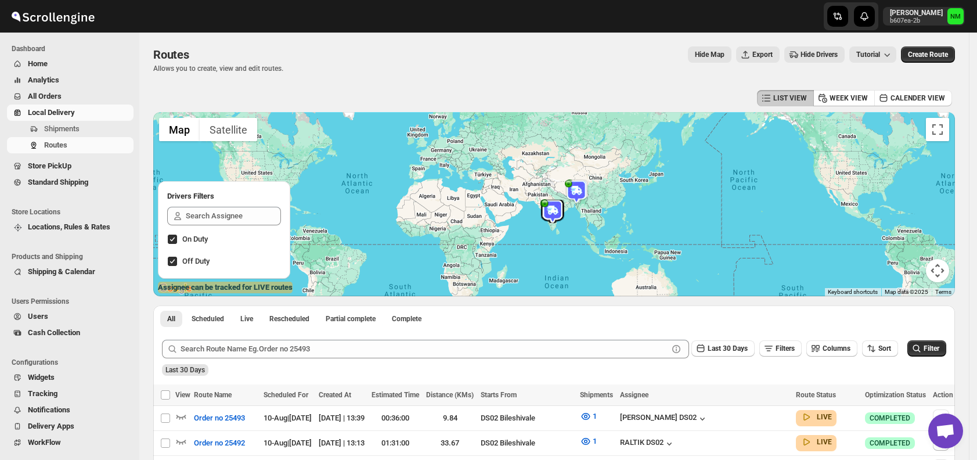
scroll to position [268, 0]
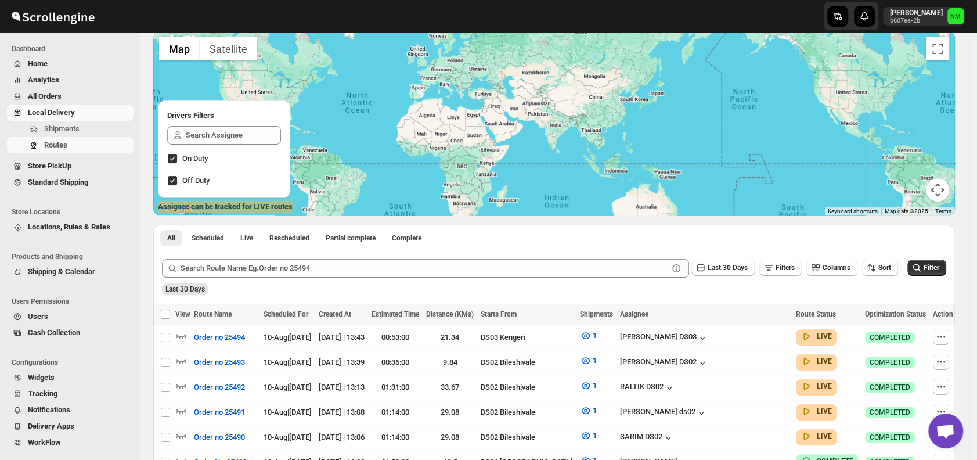
scroll to position [252, 0]
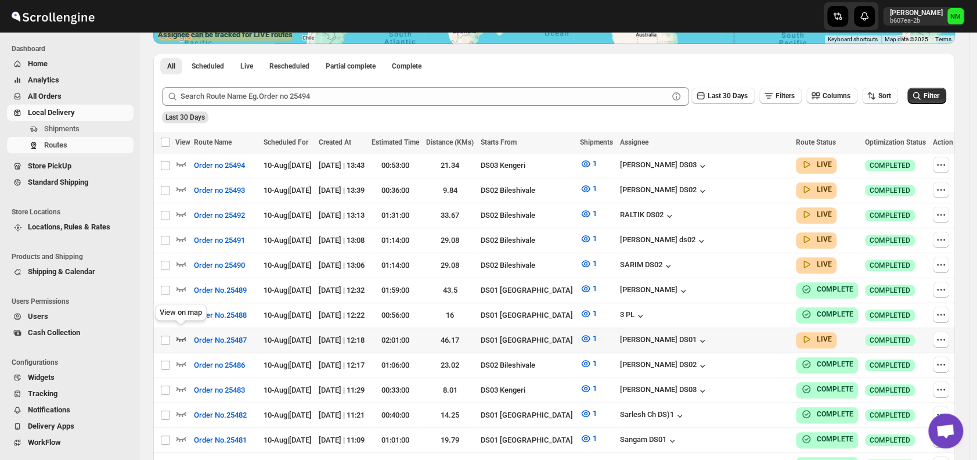
click at [181, 333] on icon "button" at bounding box center [181, 339] width 12 height 12
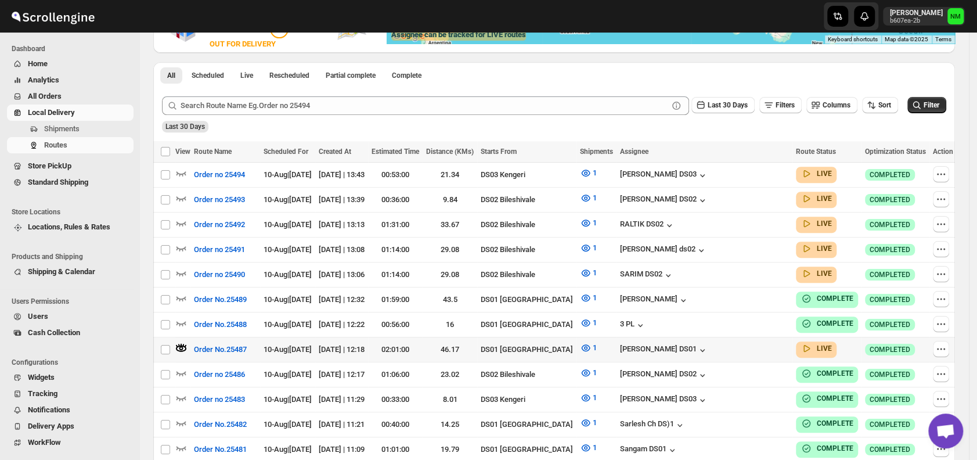
scroll to position [0, 0]
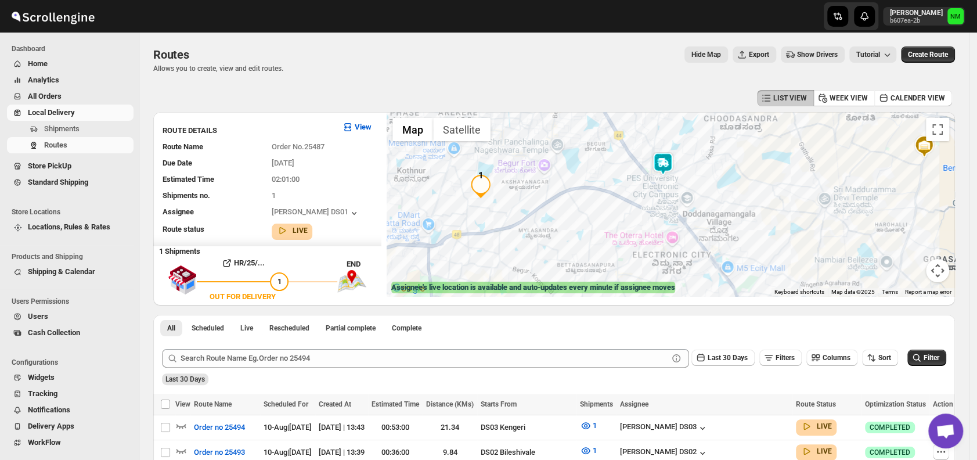
click at [665, 163] on img at bounding box center [662, 163] width 23 height 23
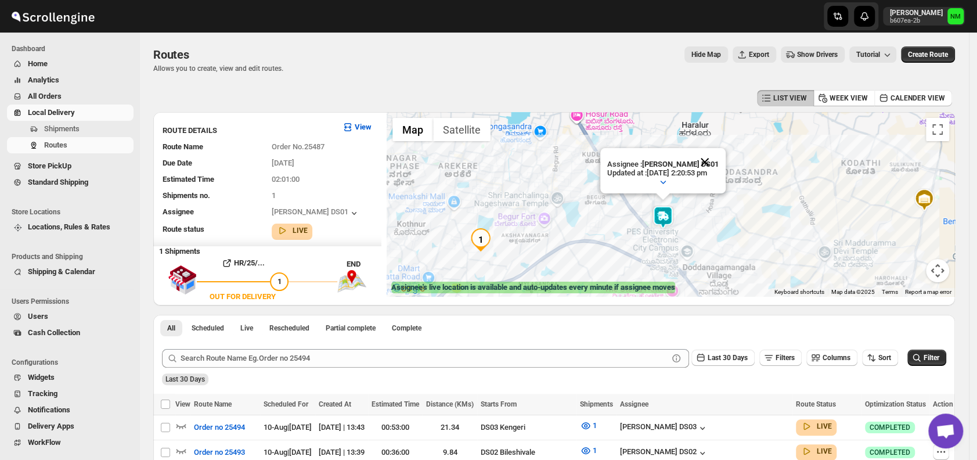
click at [718, 158] on button "Close" at bounding box center [705, 162] width 28 height 28
click at [666, 216] on img at bounding box center [662, 216] width 23 height 23
click at [718, 163] on button "Close" at bounding box center [705, 162] width 28 height 28
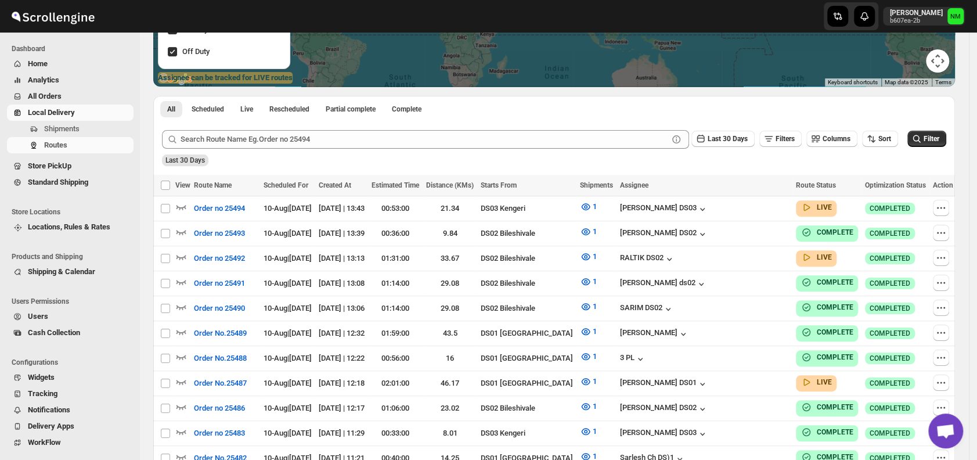
scroll to position [210, 0]
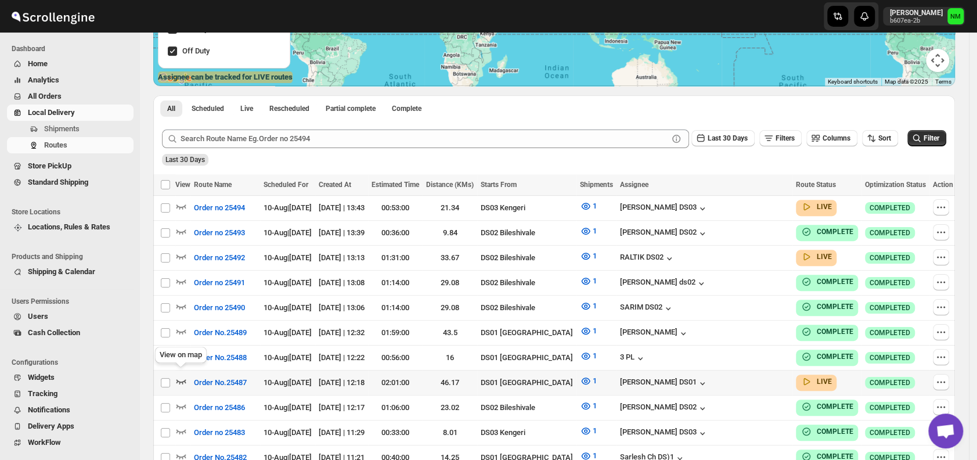
click at [177, 377] on icon "button" at bounding box center [181, 381] width 12 height 12
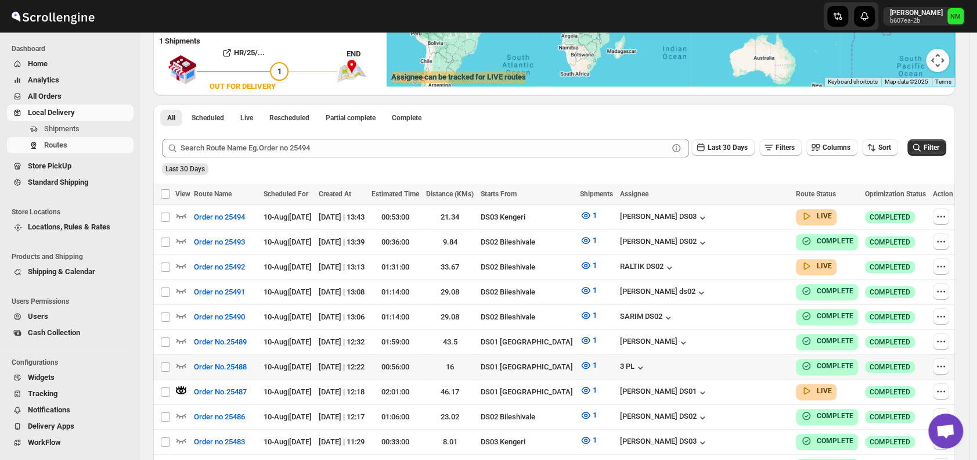
scroll to position [0, 0]
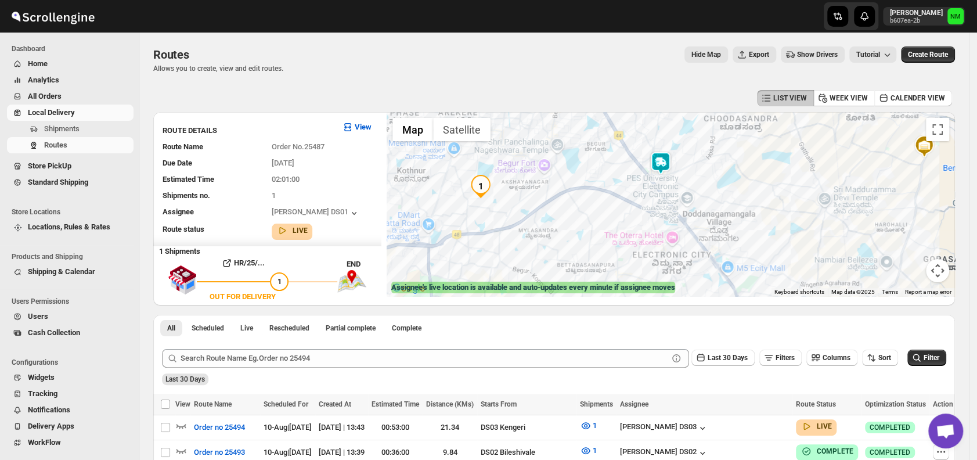
click at [665, 164] on img at bounding box center [660, 162] width 23 height 23
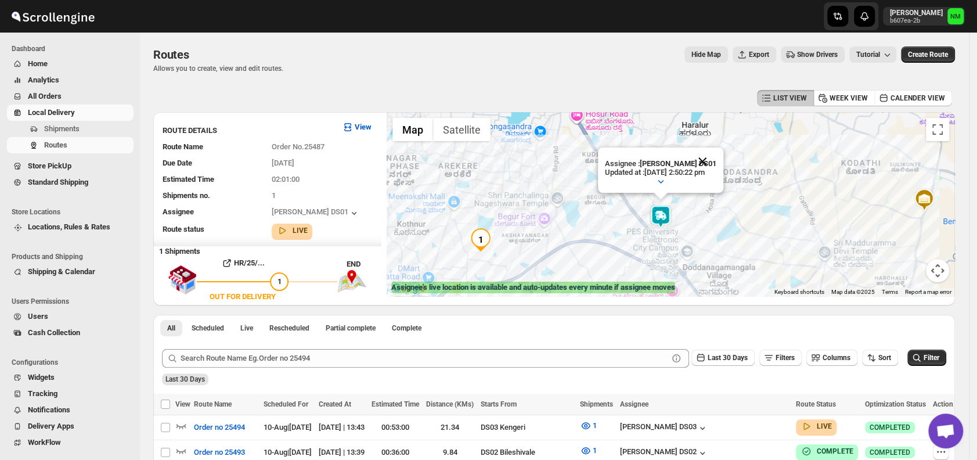
click at [716, 158] on button "Close" at bounding box center [702, 161] width 28 height 28
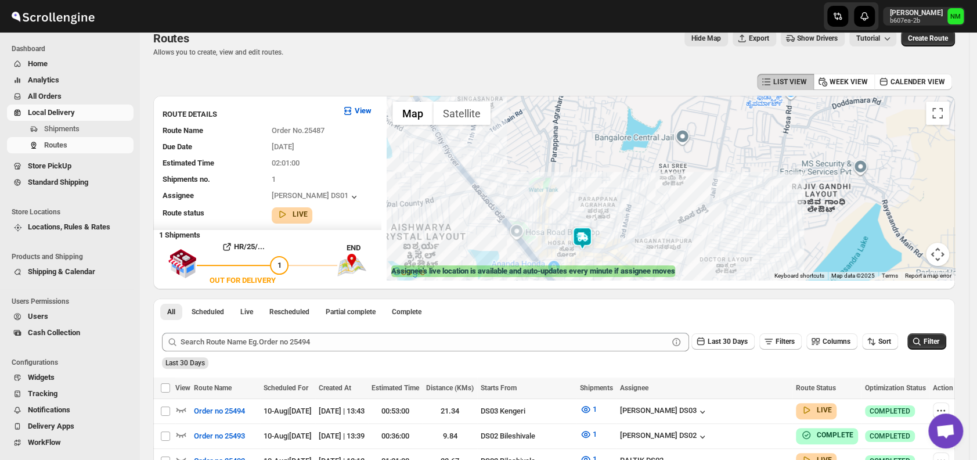
click at [592, 233] on img at bounding box center [581, 237] width 23 height 23
click at [590, 234] on img at bounding box center [581, 237] width 23 height 23
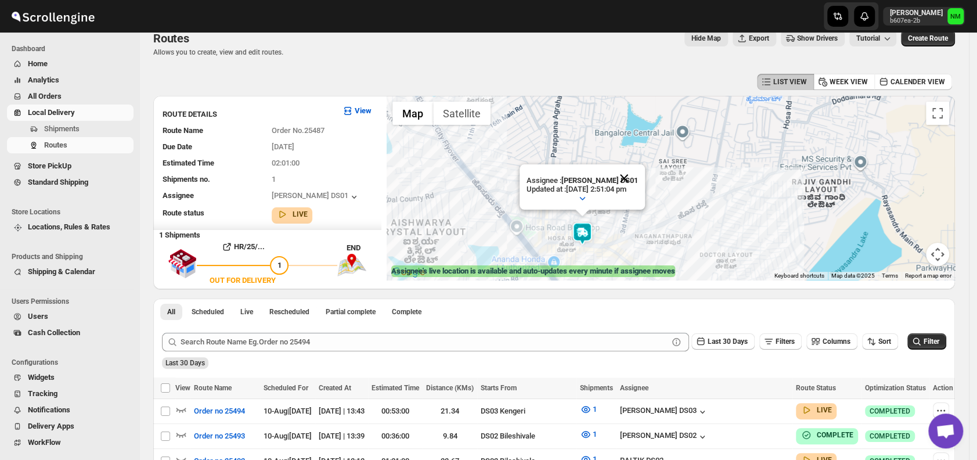
click at [638, 171] on button "Close" at bounding box center [624, 178] width 28 height 28
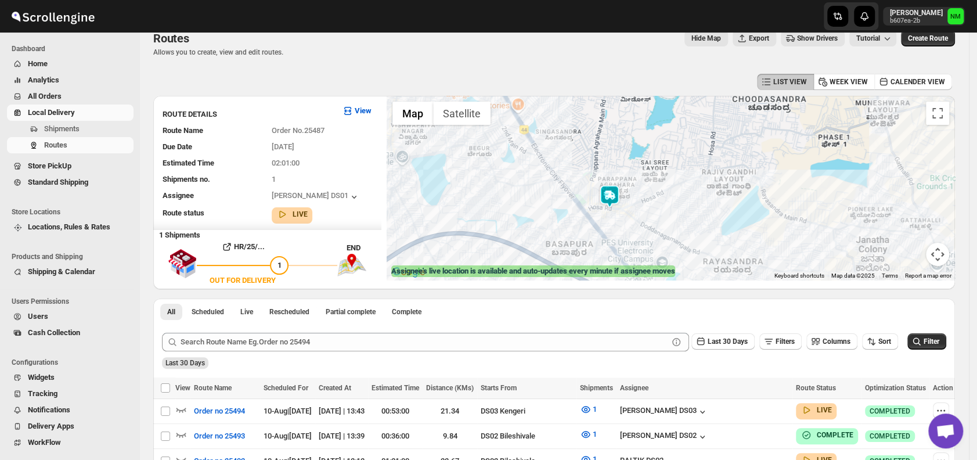
click at [621, 195] on img at bounding box center [609, 196] width 23 height 23
click at [616, 194] on img at bounding box center [609, 196] width 23 height 23
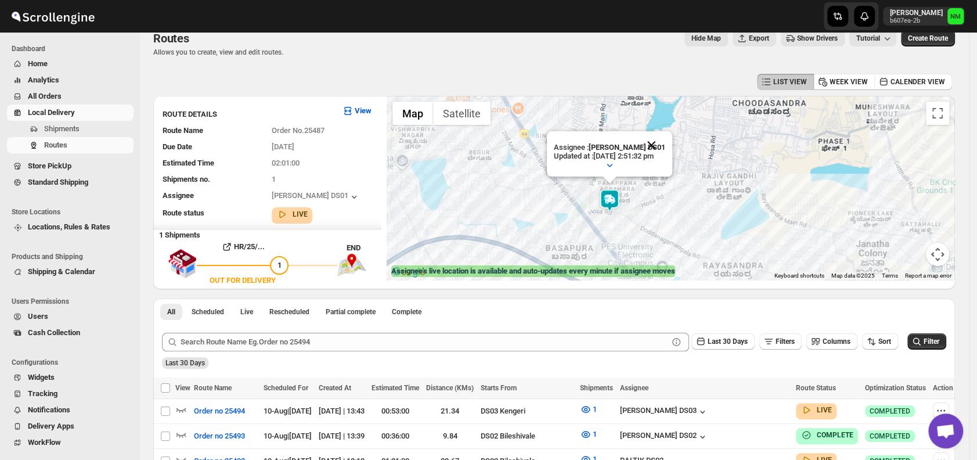
click at [664, 141] on button "Close" at bounding box center [651, 145] width 28 height 28
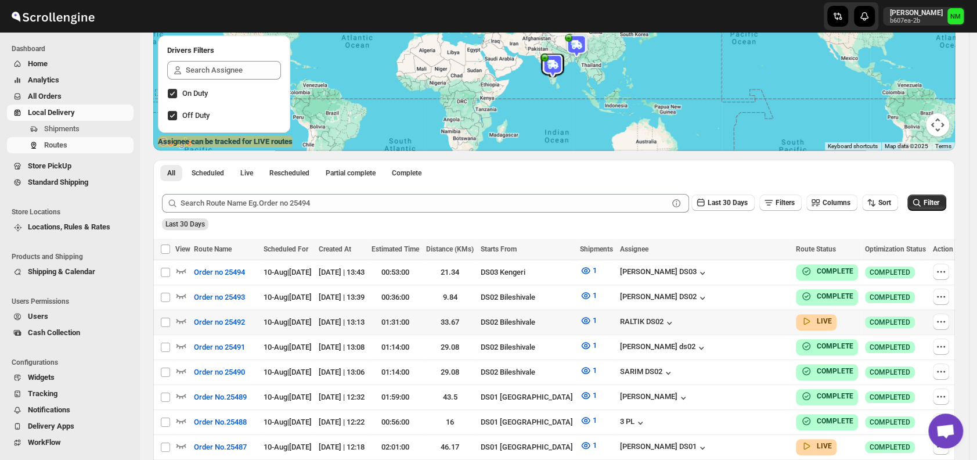
scroll to position [150, 0]
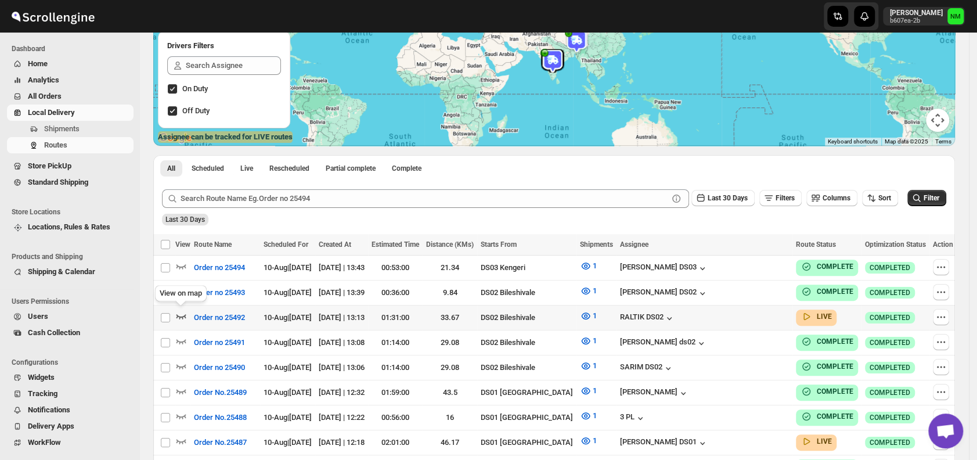
click at [182, 310] on icon "button" at bounding box center [181, 316] width 12 height 12
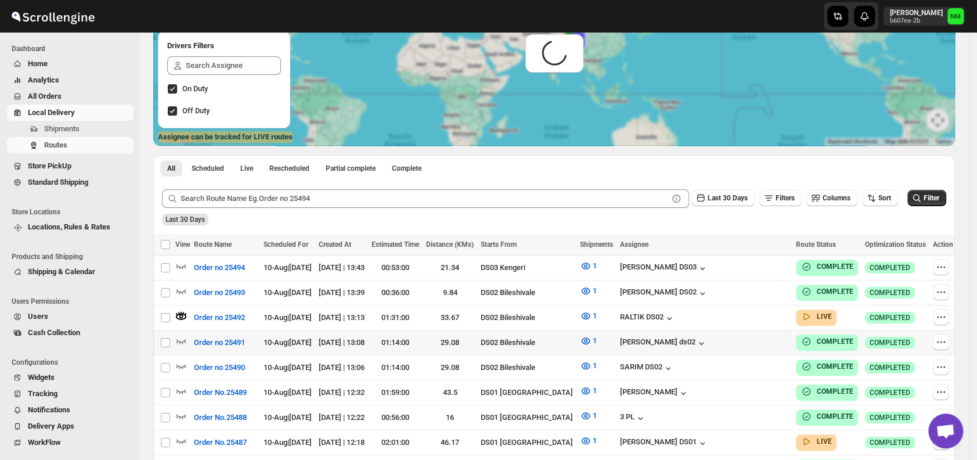
scroll to position [0, 0]
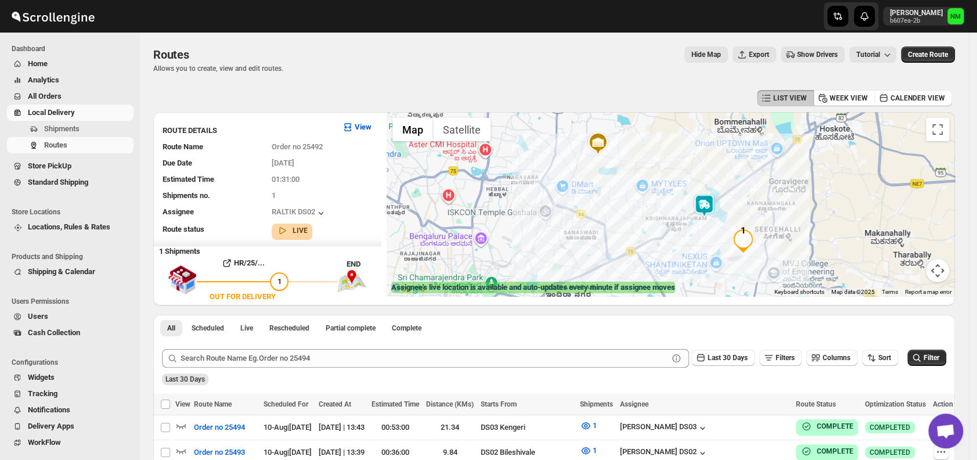
click at [706, 203] on img at bounding box center [703, 205] width 23 height 23
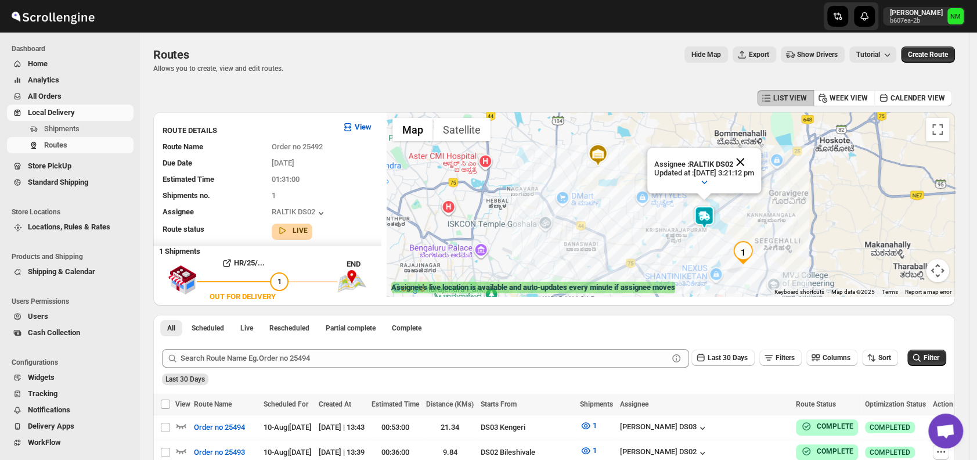
click at [754, 164] on button "Close" at bounding box center [740, 162] width 28 height 28
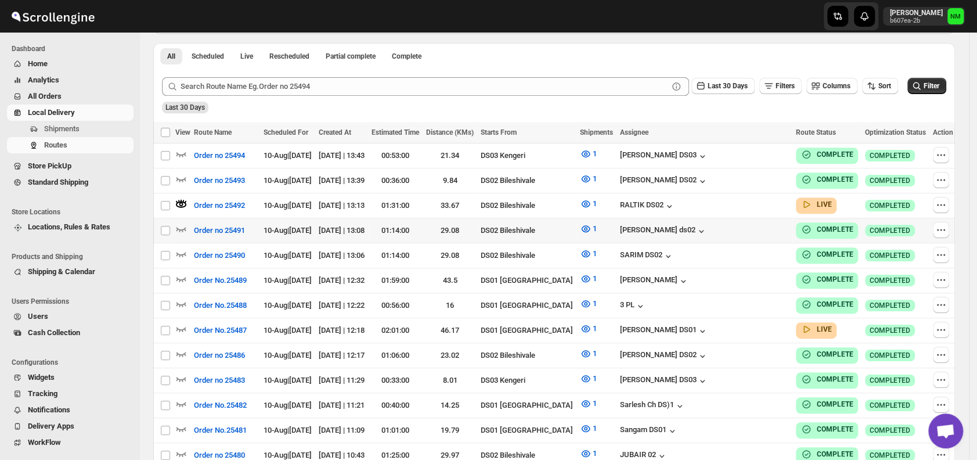
scroll to position [272, 0]
click at [177, 326] on icon "button" at bounding box center [181, 328] width 10 height 5
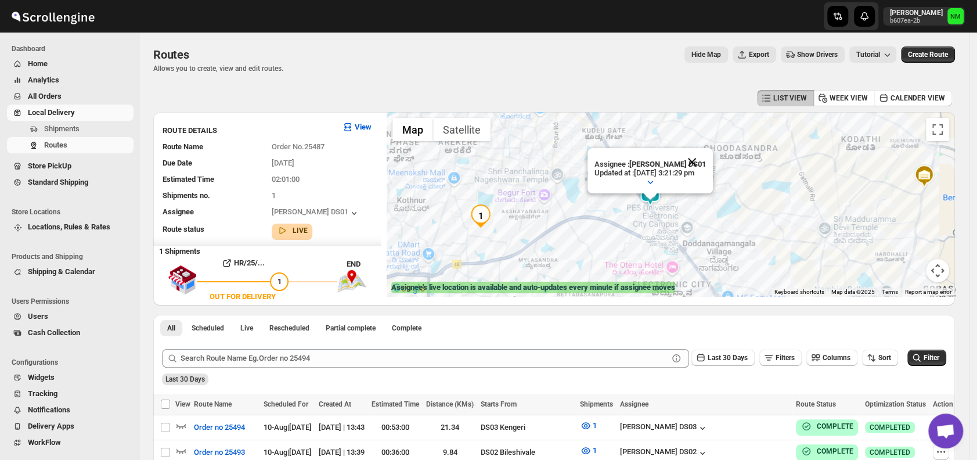
click at [705, 158] on button "Close" at bounding box center [692, 162] width 28 height 28
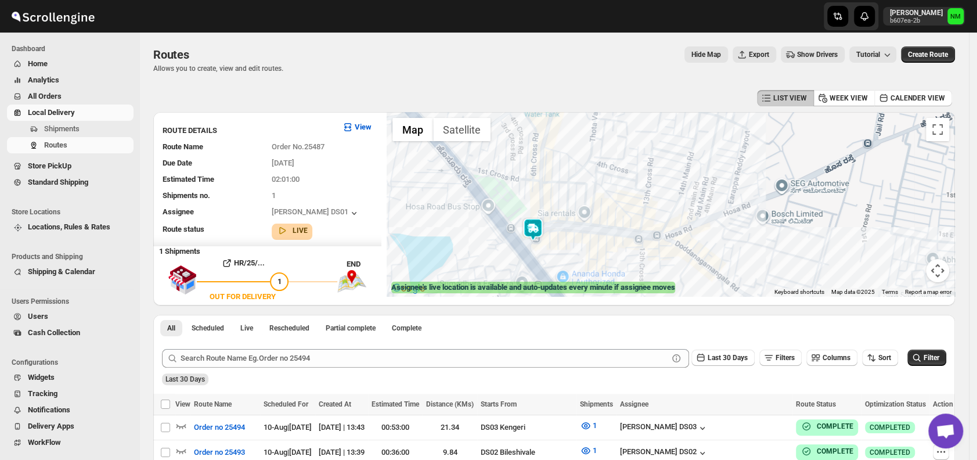
click at [533, 228] on img at bounding box center [532, 229] width 23 height 23
click at [588, 172] on button "Close" at bounding box center [575, 174] width 28 height 28
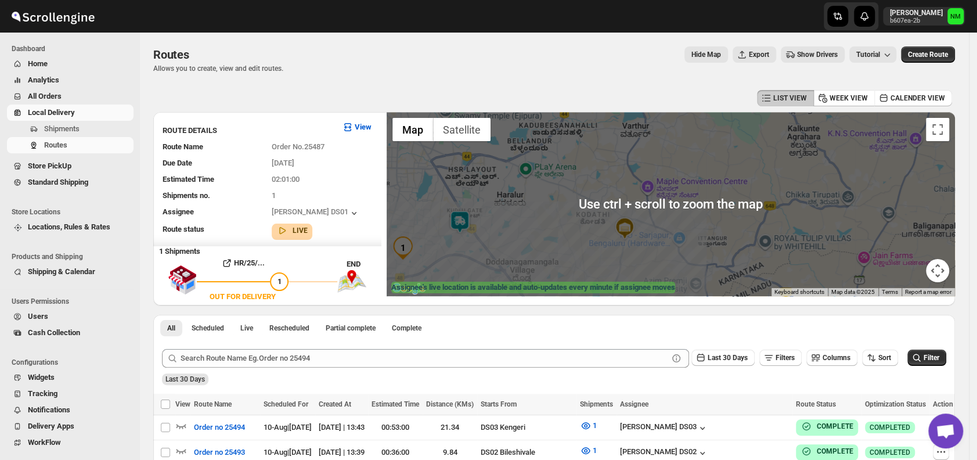
scroll to position [60, 0]
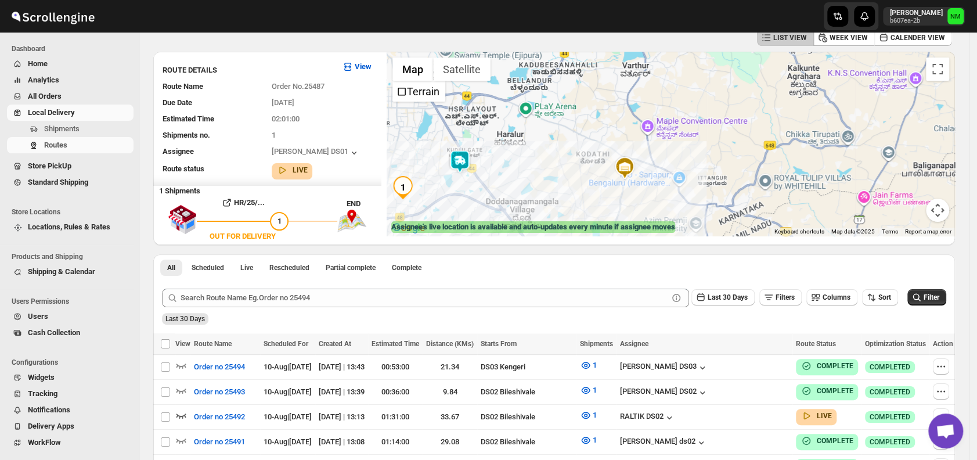
click at [456, 158] on img at bounding box center [459, 161] width 23 height 23
click at [458, 160] on img at bounding box center [459, 161] width 23 height 23
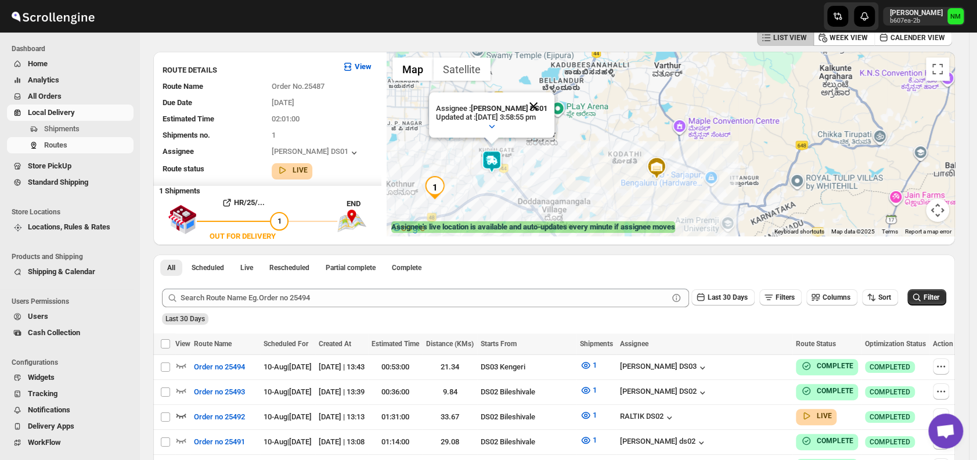
click at [547, 102] on button "Close" at bounding box center [533, 106] width 28 height 28
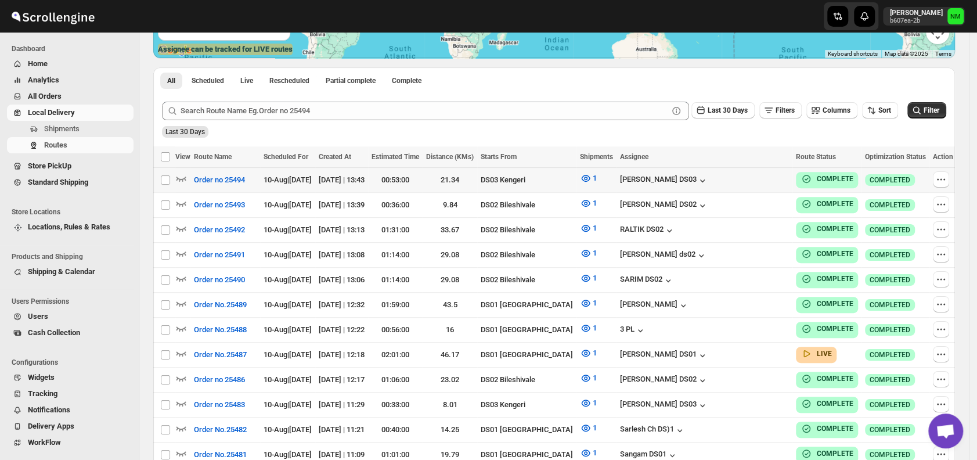
scroll to position [250, 0]
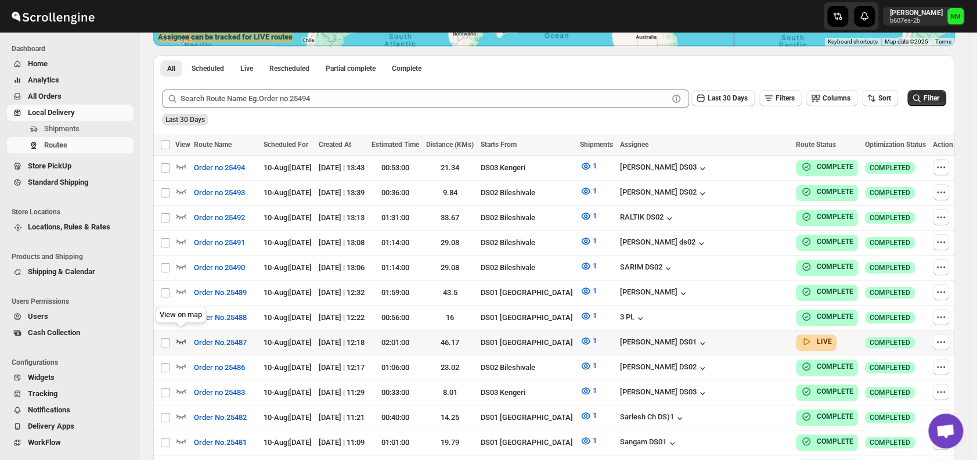
click at [178, 335] on icon "button" at bounding box center [181, 341] width 12 height 12
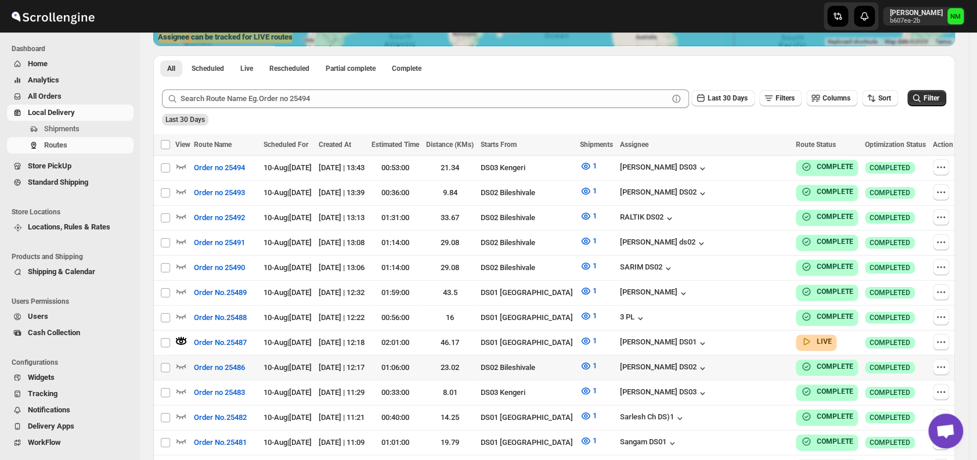
scroll to position [0, 0]
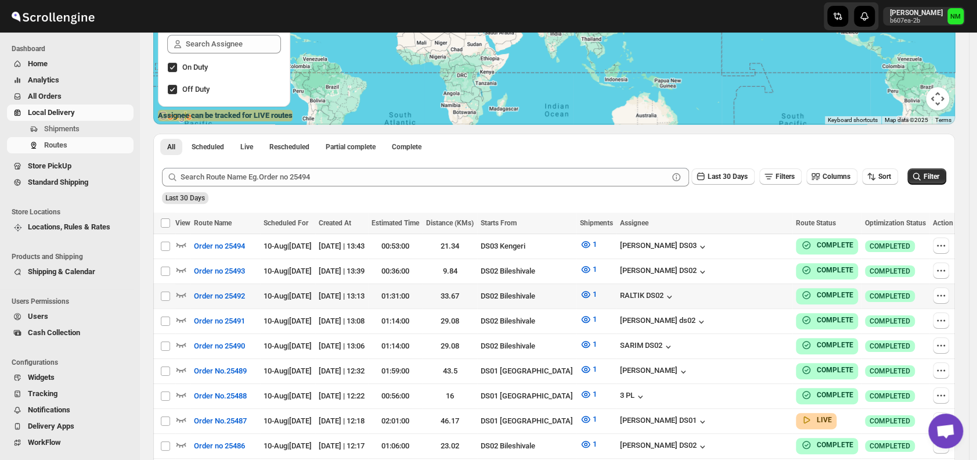
scroll to position [172, 0]
click at [82, 127] on span "Shipments" at bounding box center [87, 129] width 87 height 12
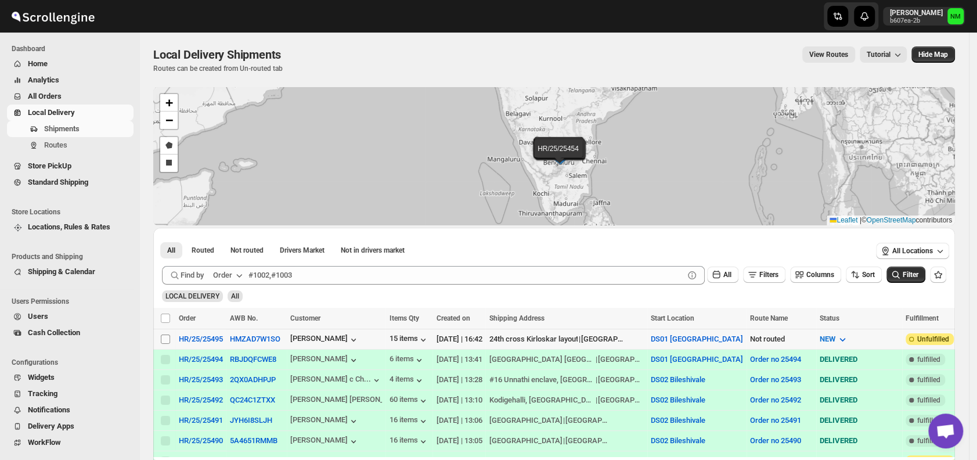
click at [167, 341] on input "Select shipment" at bounding box center [165, 338] width 9 height 9
checkbox input "true"
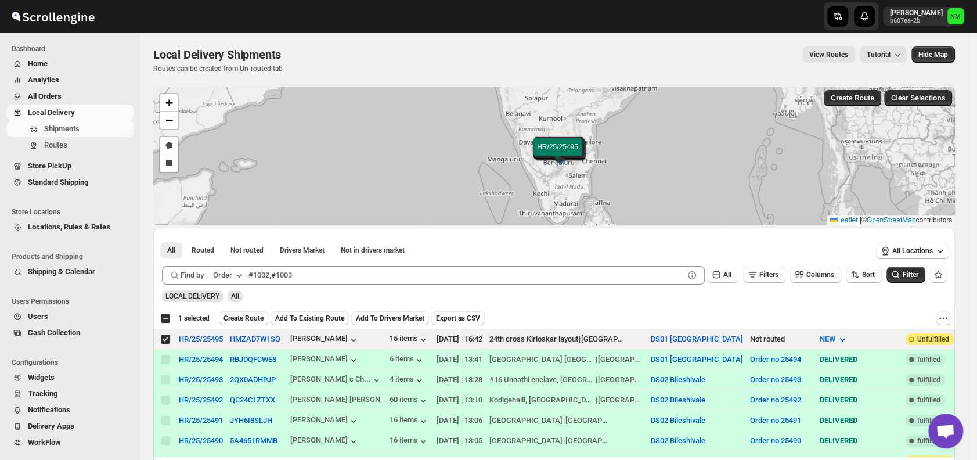
click at [250, 316] on span "Create Route" at bounding box center [243, 317] width 40 height 9
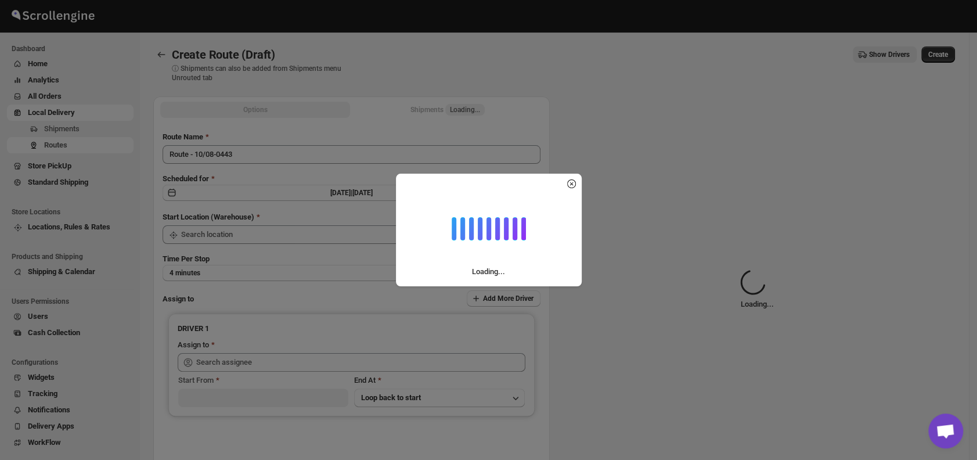
type input "DS01 [GEOGRAPHIC_DATA]"
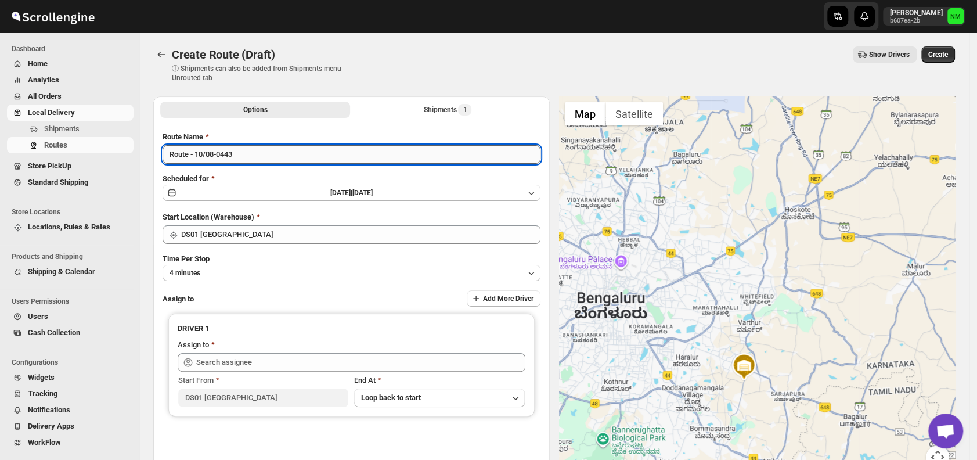
click at [276, 152] on input "Route - 10/08-0443" at bounding box center [352, 154] width 378 height 19
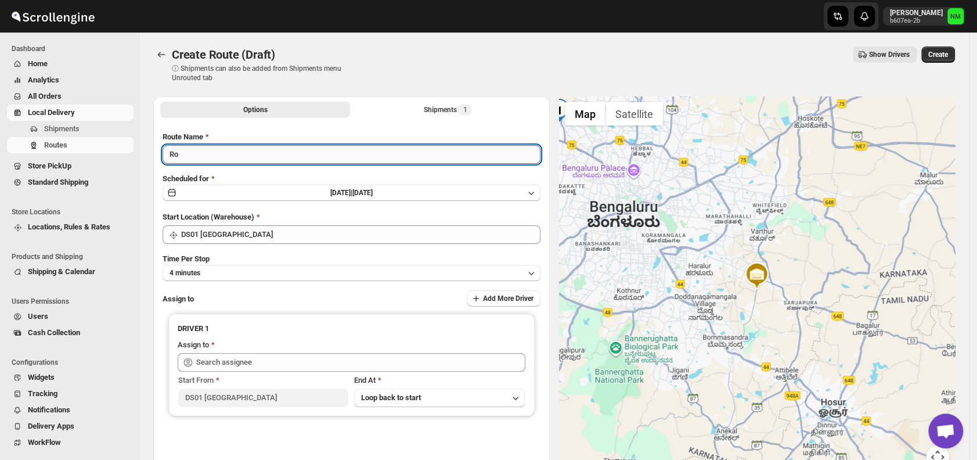
type input "R"
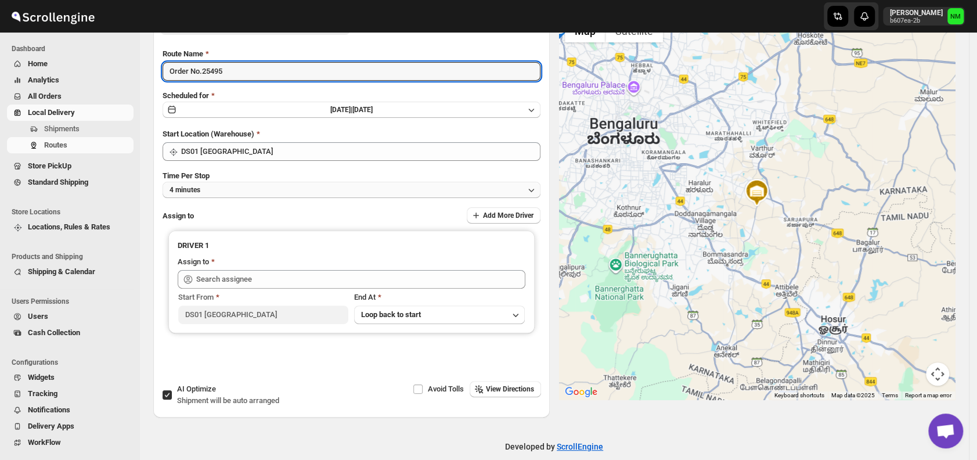
scroll to position [84, 0]
type input "Order No.25495"
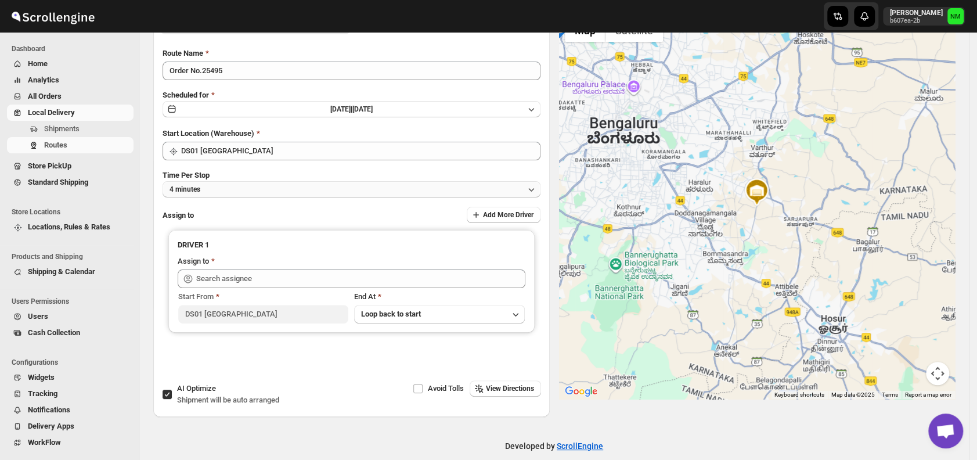
click at [248, 187] on button "4 minutes" at bounding box center [352, 189] width 378 height 16
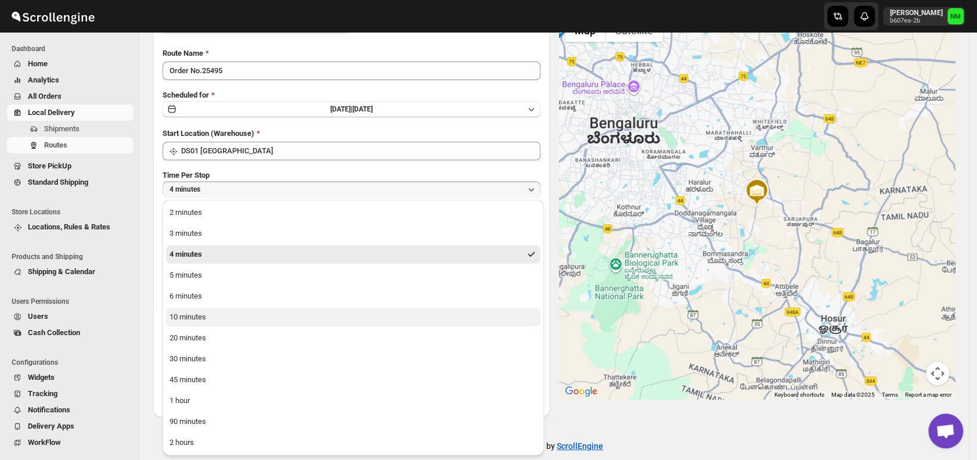
click at [192, 320] on div "10 minutes" at bounding box center [187, 317] width 37 height 12
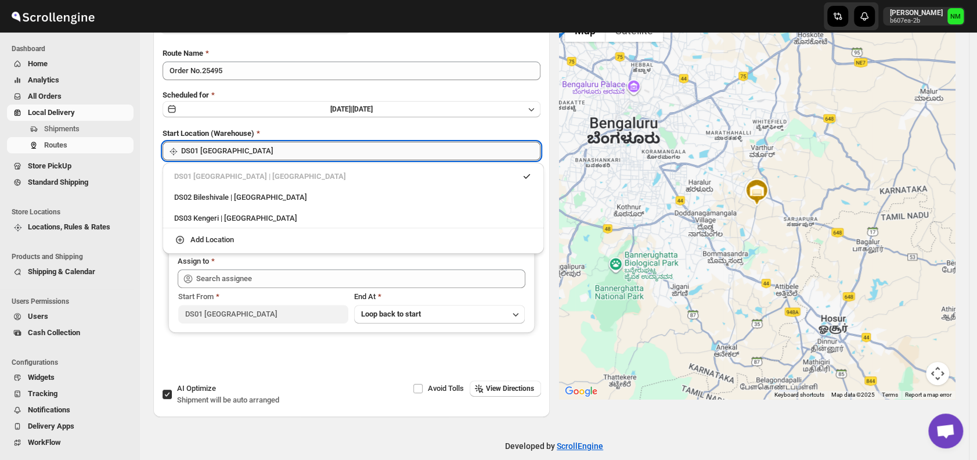
click at [253, 149] on input "DS01 [GEOGRAPHIC_DATA]" at bounding box center [360, 151] width 359 height 19
click at [190, 219] on div "DS03 Kengeri | Bengaluru" at bounding box center [353, 218] width 358 height 12
type input "DS03 Kengeri"
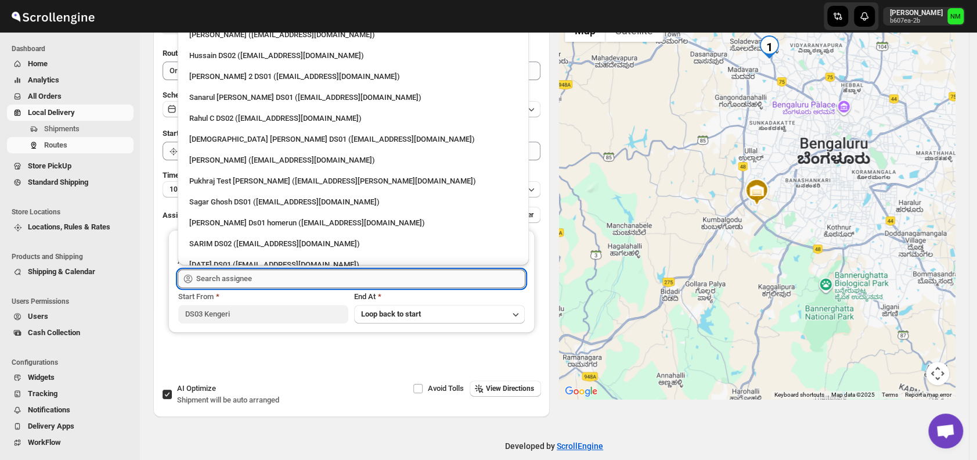
click at [276, 279] on input "text" at bounding box center [360, 278] width 329 height 19
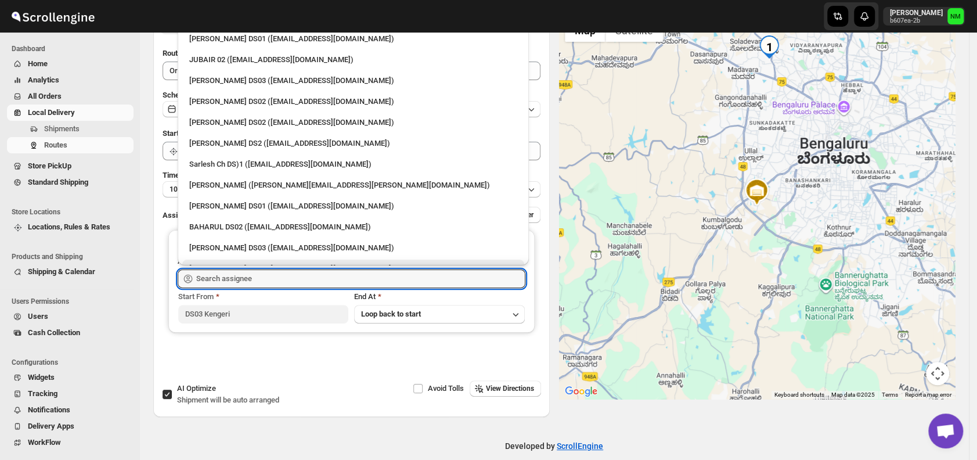
scroll to position [369, 0]
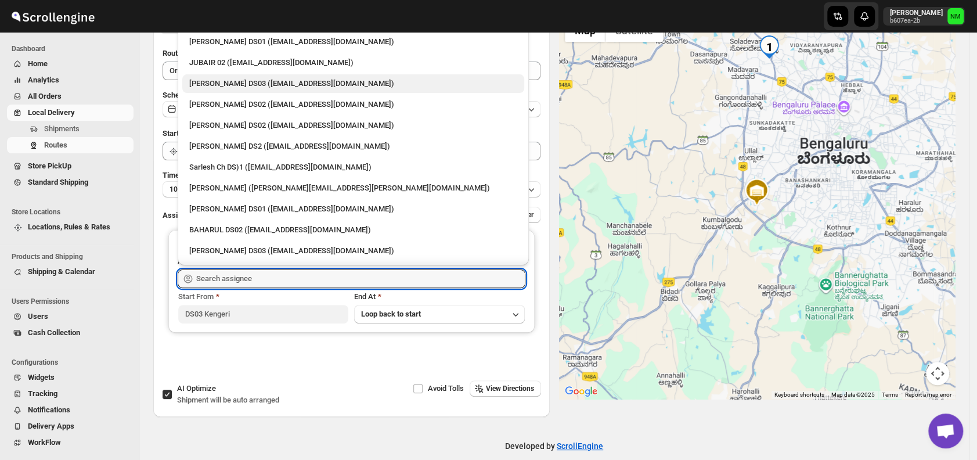
click at [202, 82] on div "RUBEL DS03 (tavejad825@hikuhu.com)" at bounding box center [353, 84] width 328 height 12
type input "RUBEL DS03 (tavejad825@hikuhu.com)"
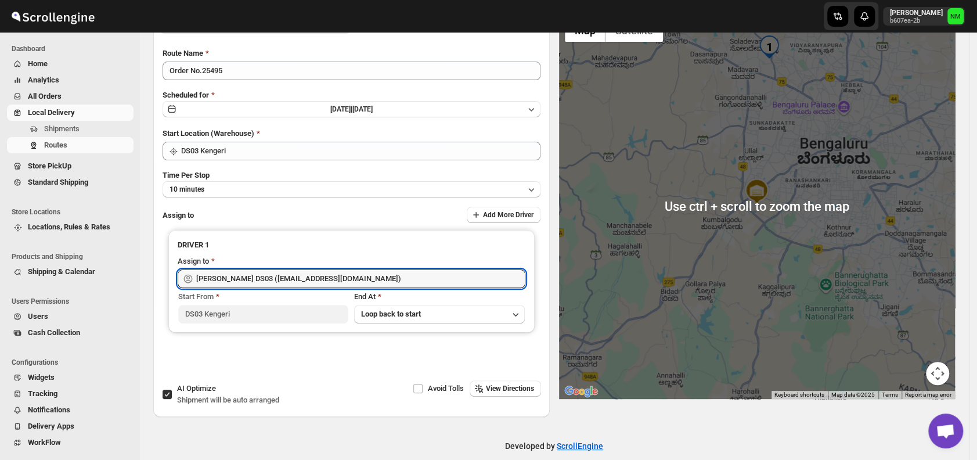
scroll to position [0, 0]
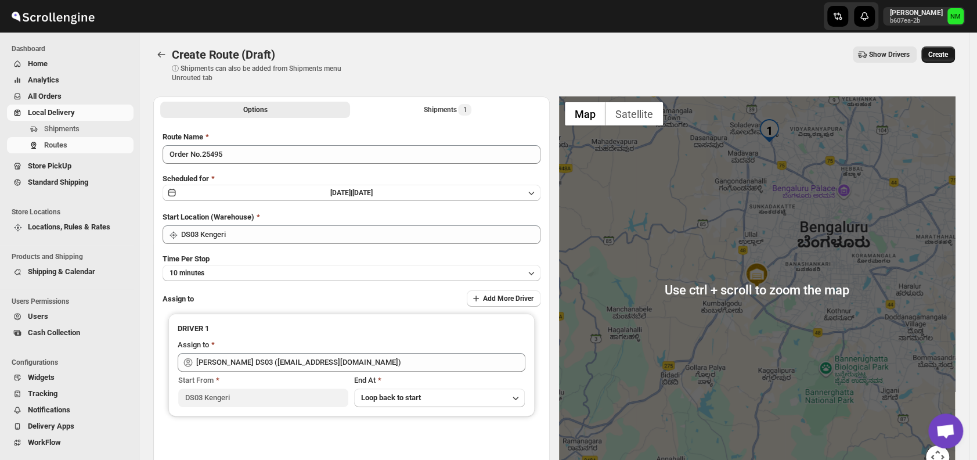
click at [936, 57] on span "Create" at bounding box center [938, 54] width 20 height 9
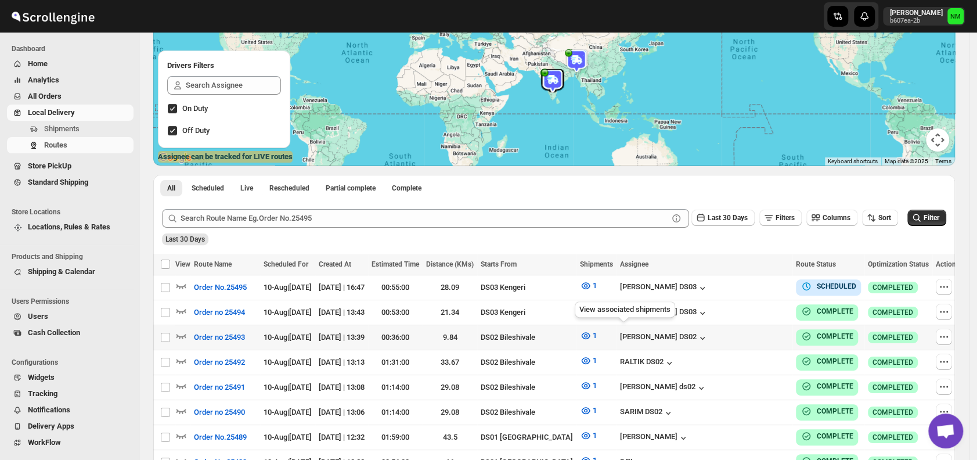
scroll to position [131, 0]
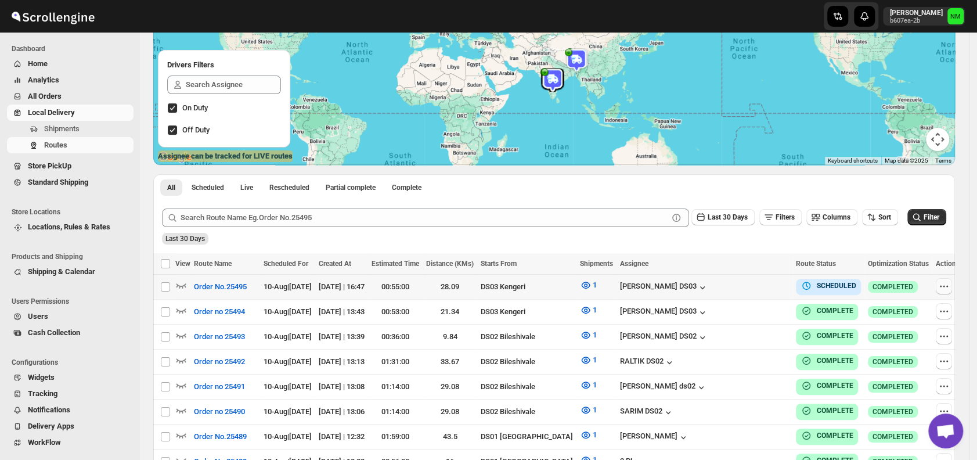
click at [943, 290] on icon "button" at bounding box center [944, 286] width 12 height 12
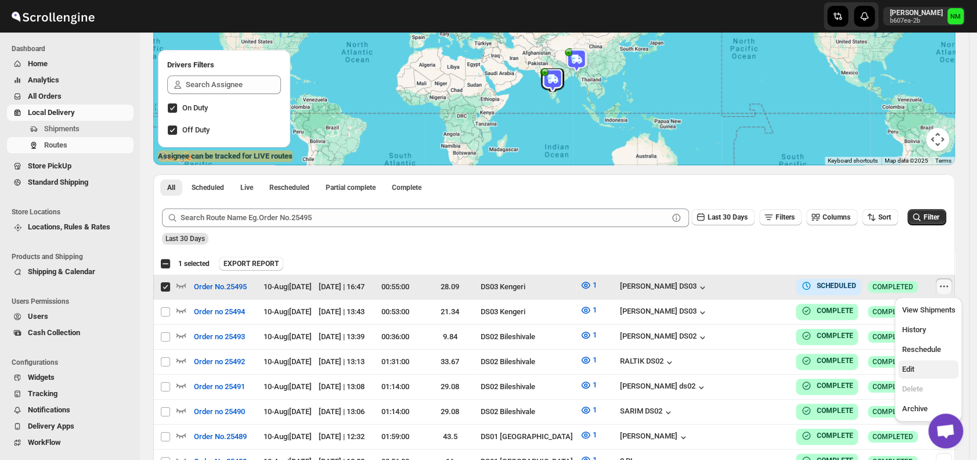
click at [933, 371] on span "Edit" at bounding box center [927, 369] width 53 height 12
checkbox input "false"
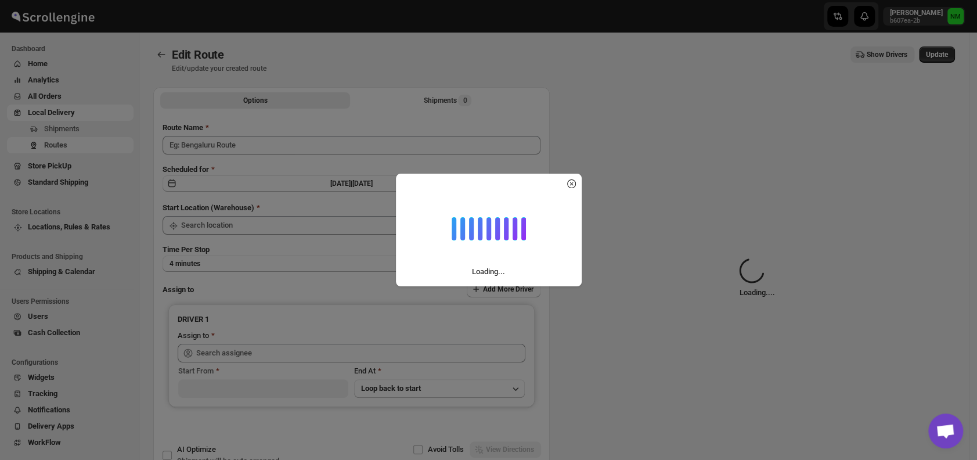
type input "Order No.25495"
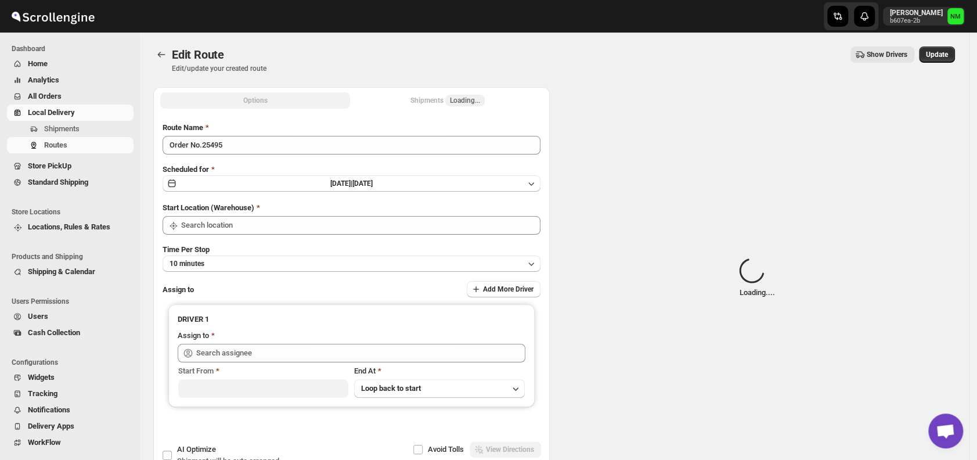
type input "DS03 Kengeri"
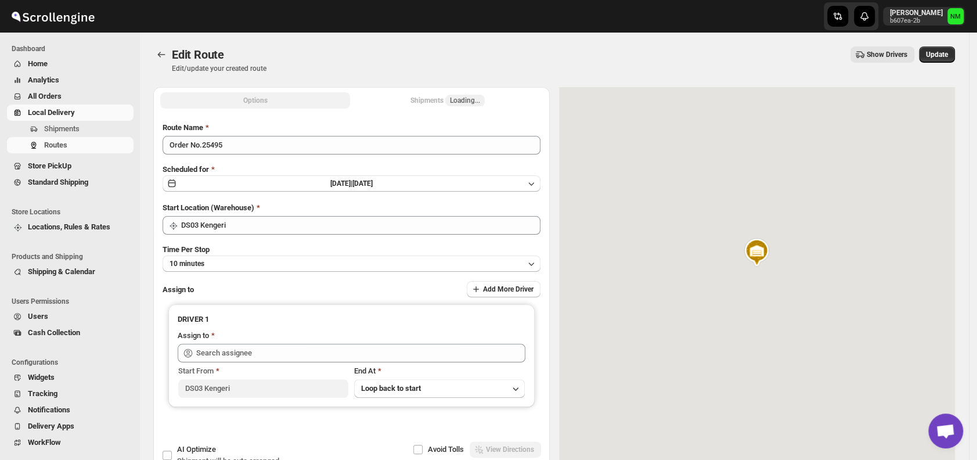
type input "[PERSON_NAME] DS03 ([EMAIL_ADDRESS][DOMAIN_NAME])"
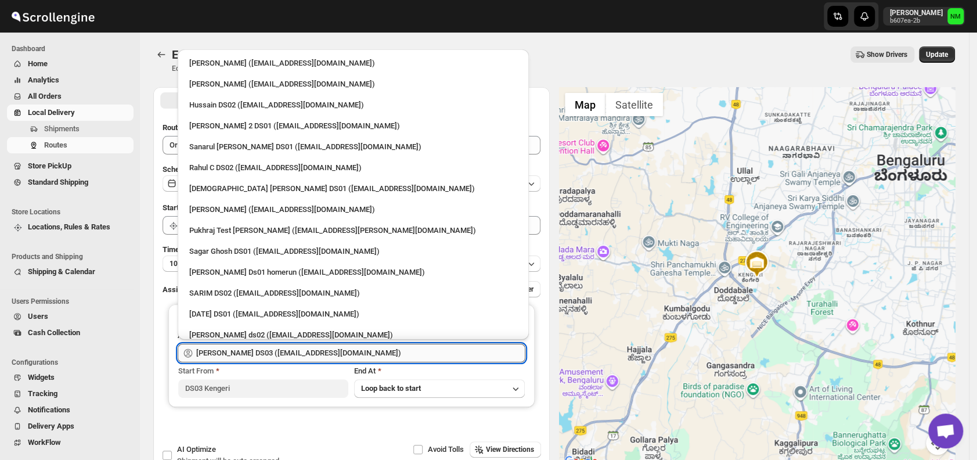
click at [334, 355] on input "[PERSON_NAME] DS03 ([EMAIL_ADDRESS][DOMAIN_NAME])" at bounding box center [360, 353] width 329 height 19
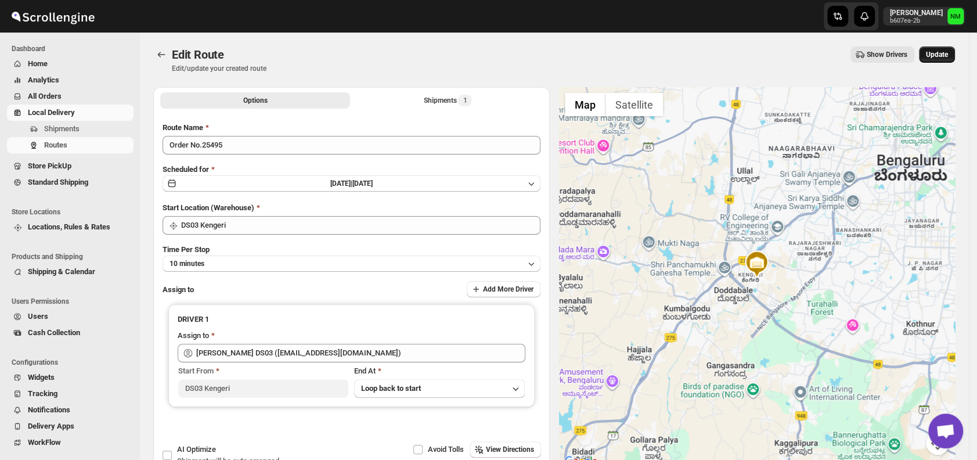
click at [948, 60] on button "Update" at bounding box center [937, 54] width 36 height 16
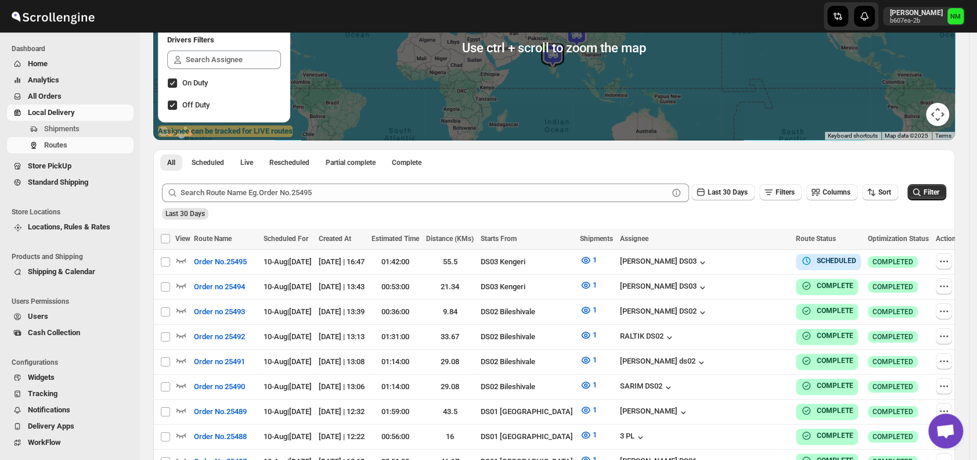
scroll to position [157, 0]
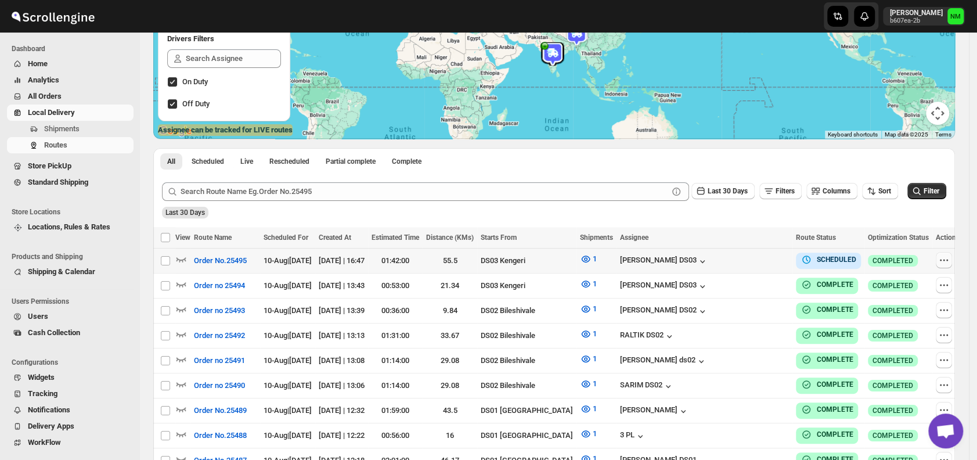
click at [936, 259] on button "button" at bounding box center [944, 260] width 16 height 16
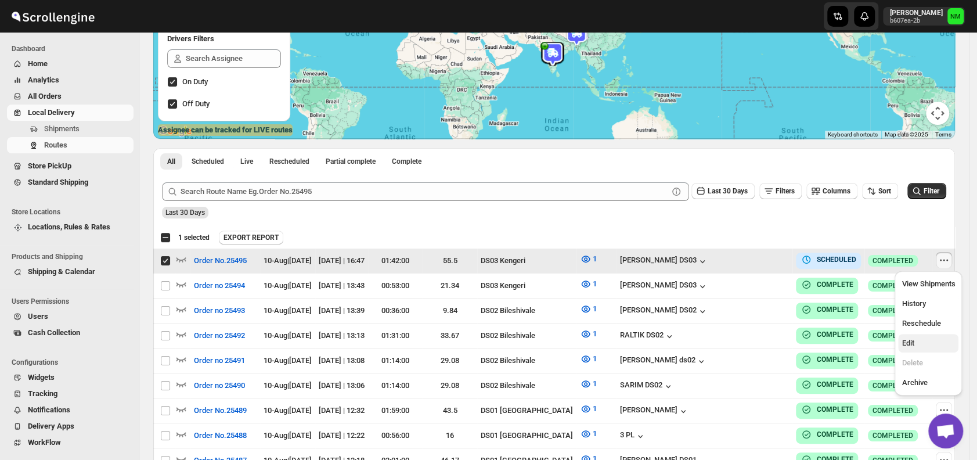
click at [909, 340] on span "Edit" at bounding box center [907, 342] width 12 height 9
checkbox input "false"
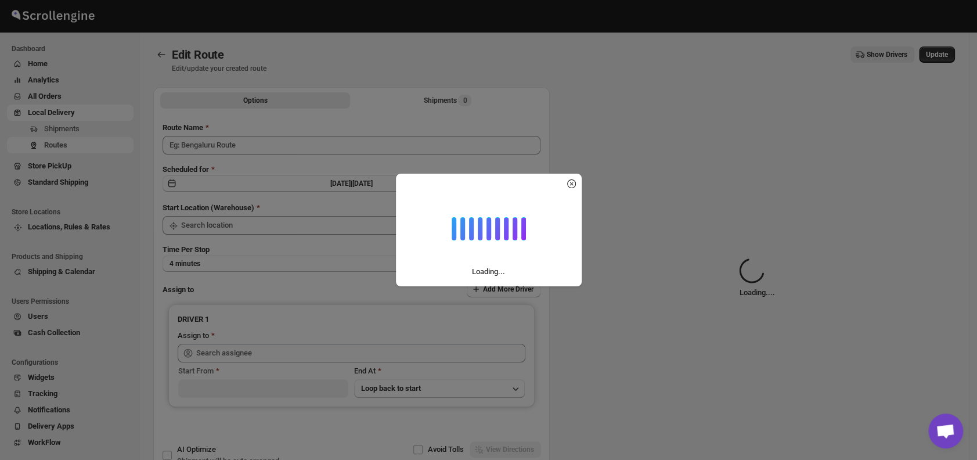
type input "Order No.25495"
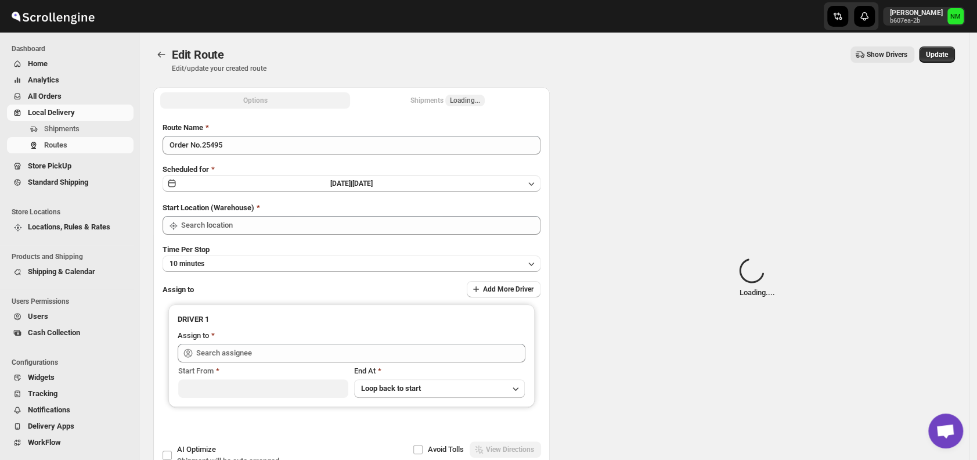
type input "DS03 Kengeri"
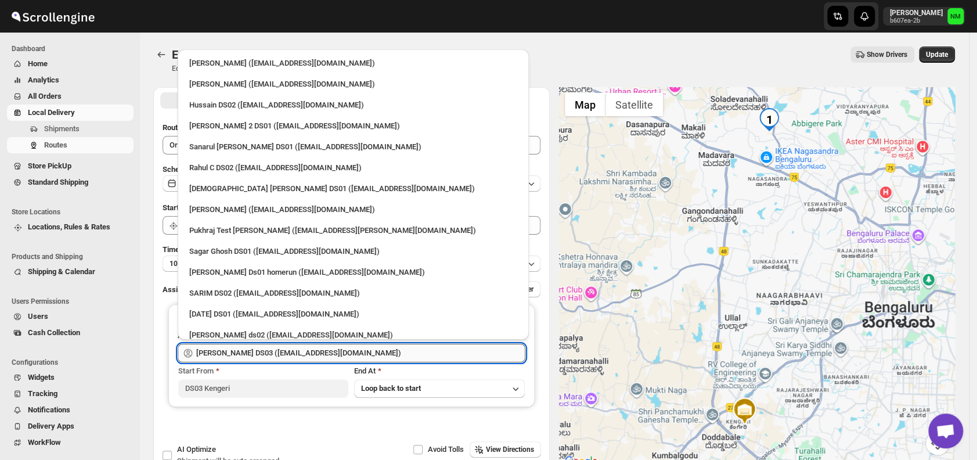
click at [343, 352] on input "[PERSON_NAME] DS03 ([EMAIL_ADDRESS][DOMAIN_NAME])" at bounding box center [360, 353] width 329 height 19
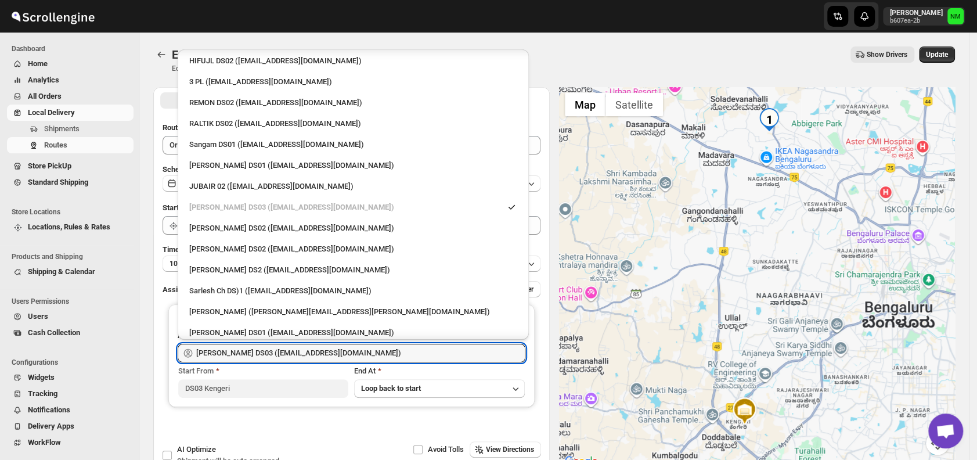
scroll to position [300, 0]
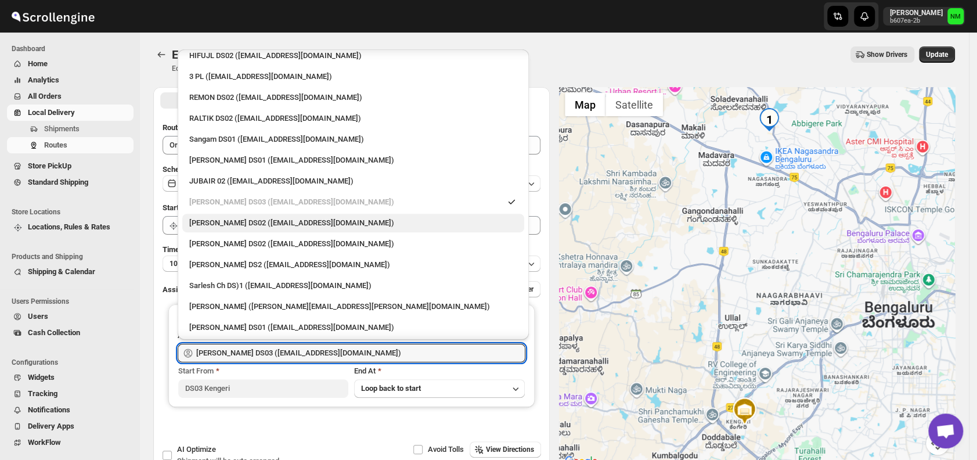
click at [237, 214] on div "[PERSON_NAME] DS02 ([EMAIL_ADDRESS][DOMAIN_NAME])" at bounding box center [353, 223] width 342 height 19
type input "[PERSON_NAME] DS02 ([EMAIL_ADDRESS][DOMAIN_NAME])"
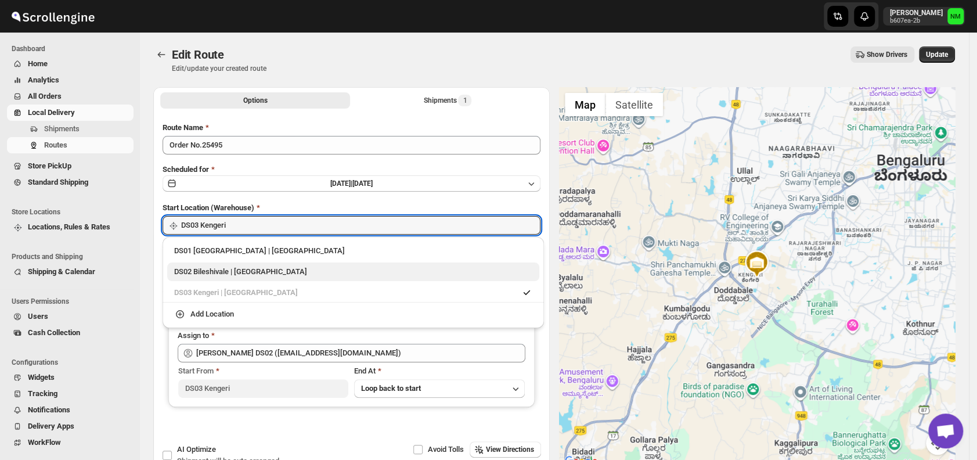
click at [178, 269] on div "DS02 Bileshivale | Bangalore" at bounding box center [353, 272] width 358 height 12
type input "DS02 Bileshivale"
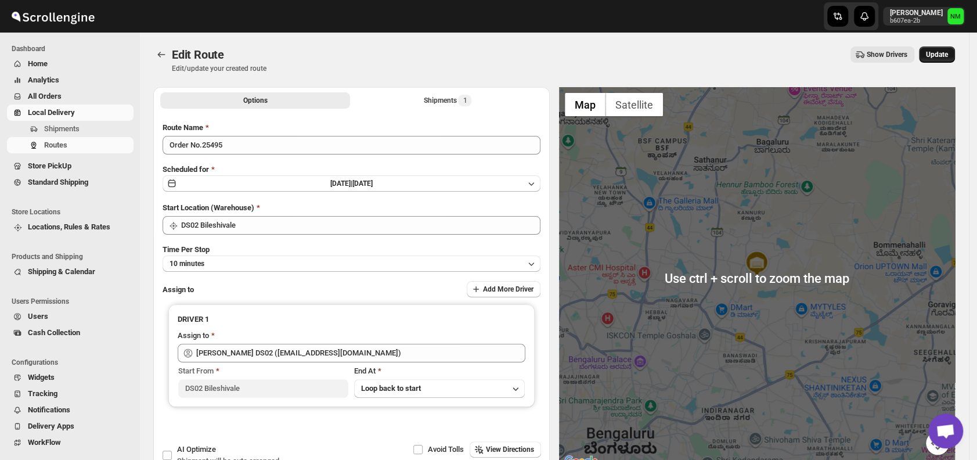
click at [944, 58] on span "Update" at bounding box center [937, 54] width 22 height 9
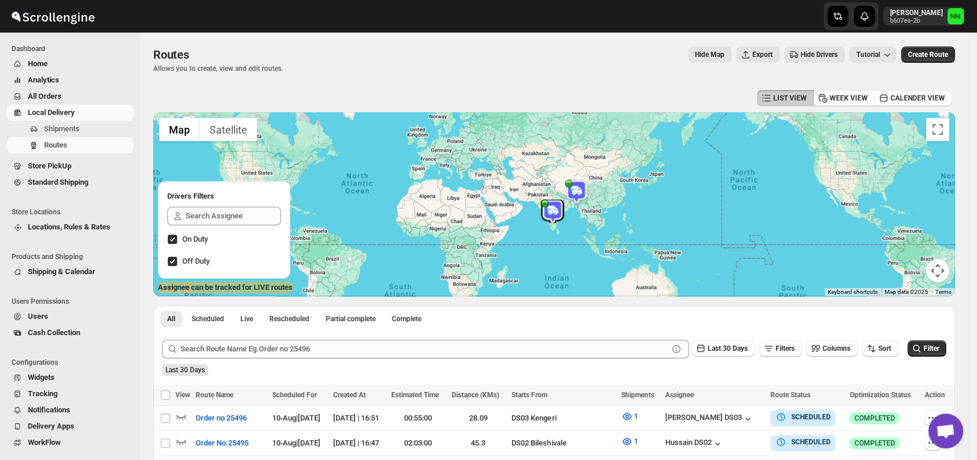
scroll to position [131, 0]
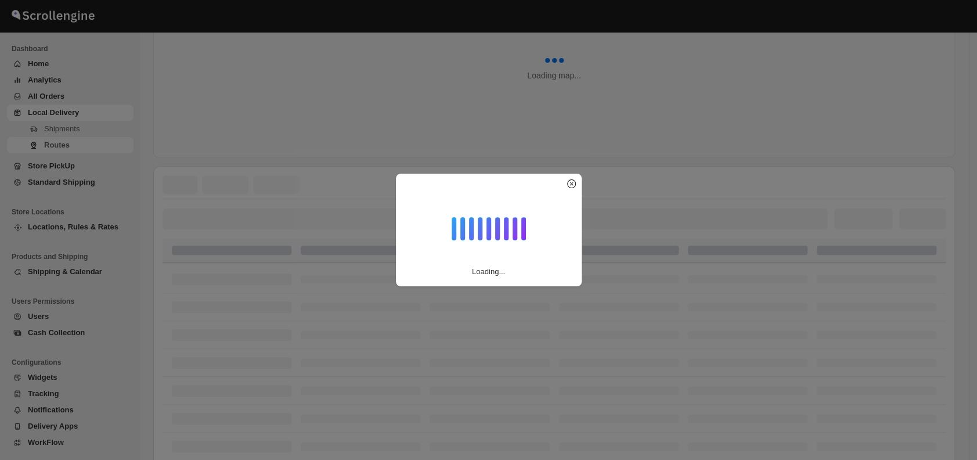
scroll to position [131, 0]
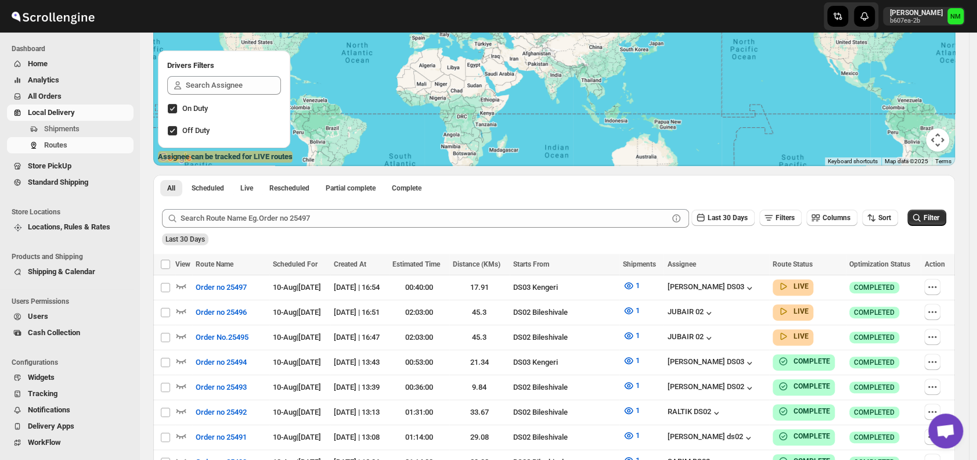
scroll to position [239, 0]
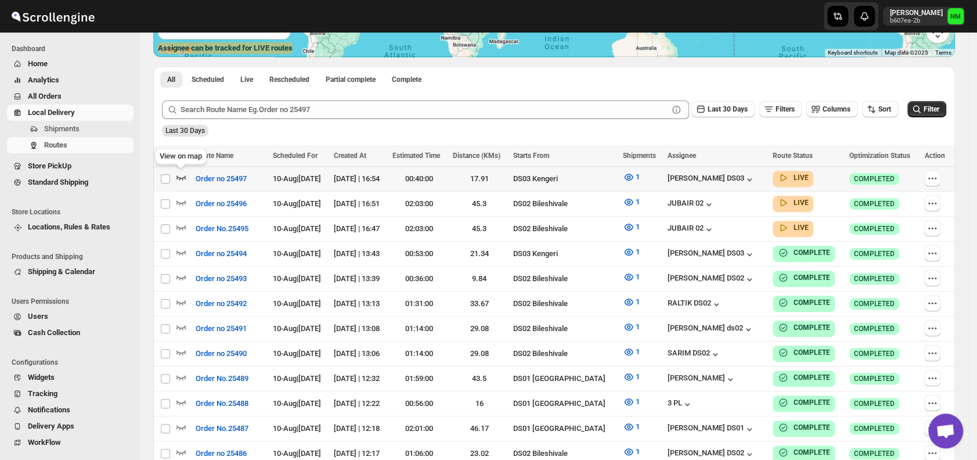
click at [183, 175] on icon "button" at bounding box center [181, 177] width 12 height 12
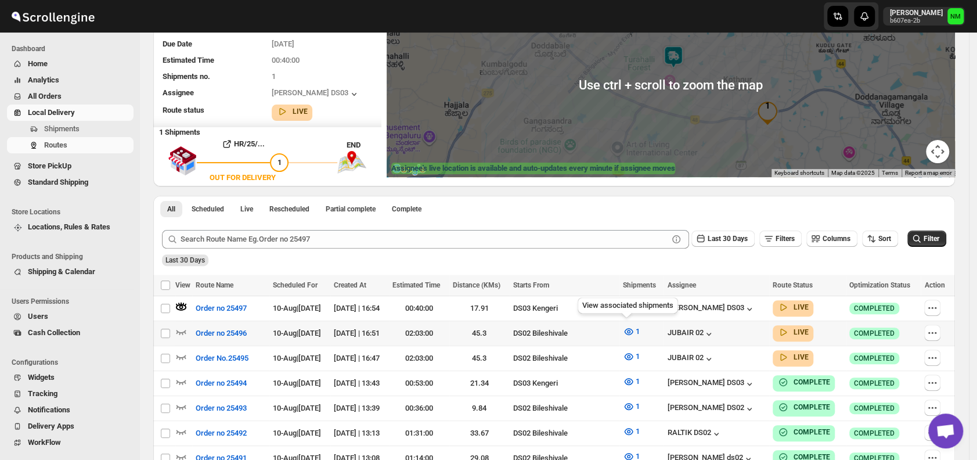
scroll to position [210, 0]
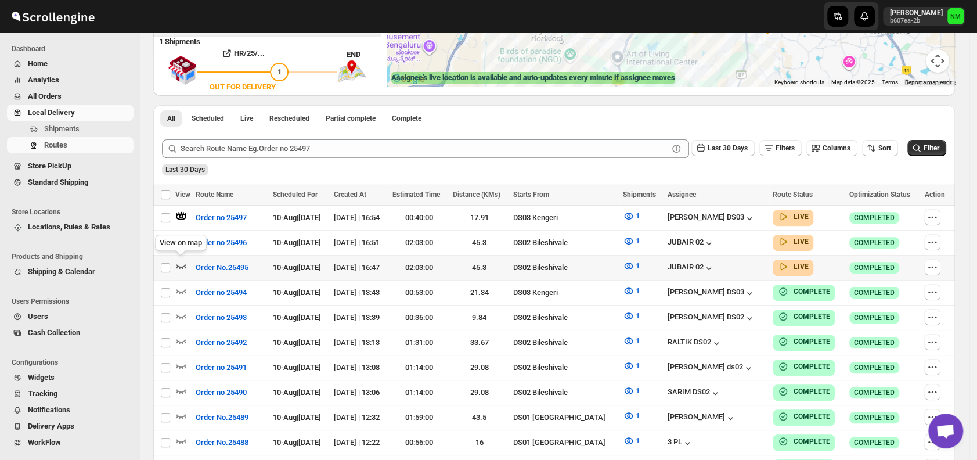
click at [176, 261] on icon "button" at bounding box center [181, 266] width 12 height 12
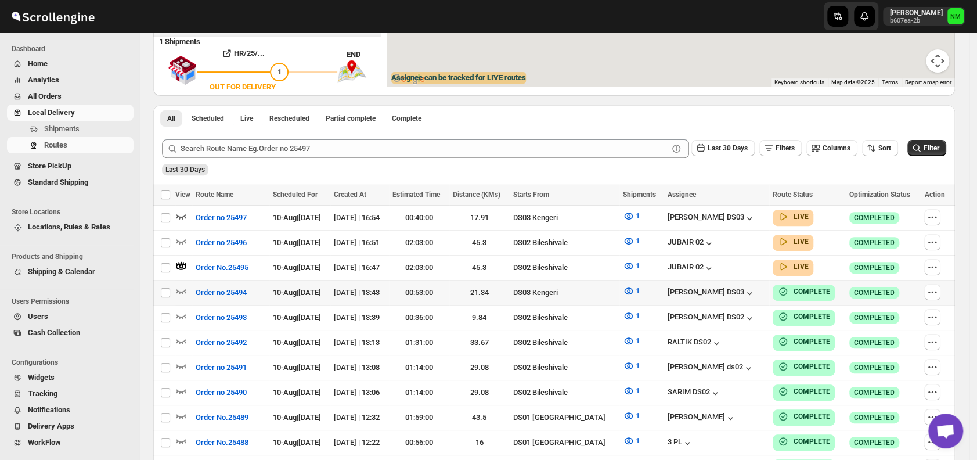
scroll to position [0, 0]
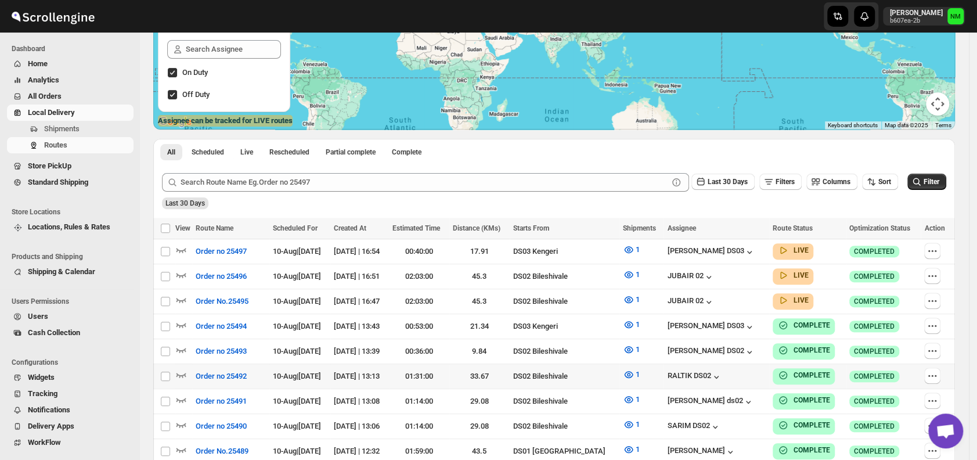
scroll to position [167, 0]
click at [180, 248] on icon "button" at bounding box center [181, 249] width 12 height 12
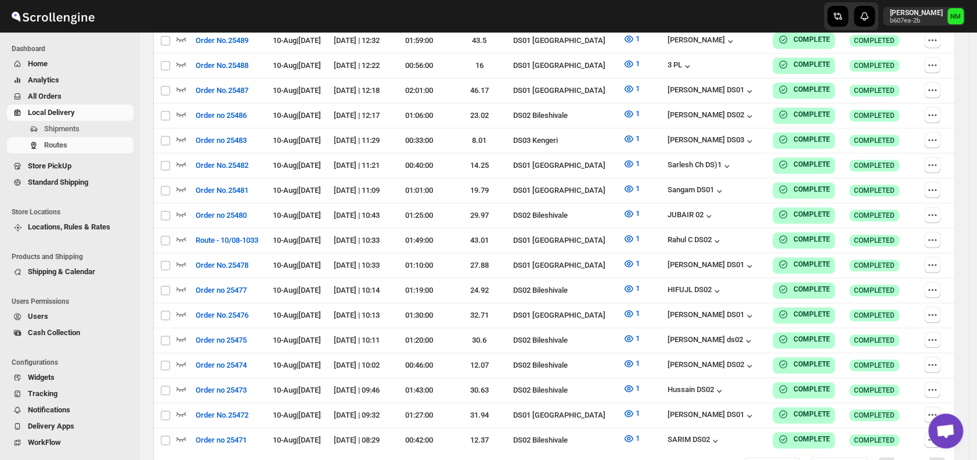
scroll to position [0, 0]
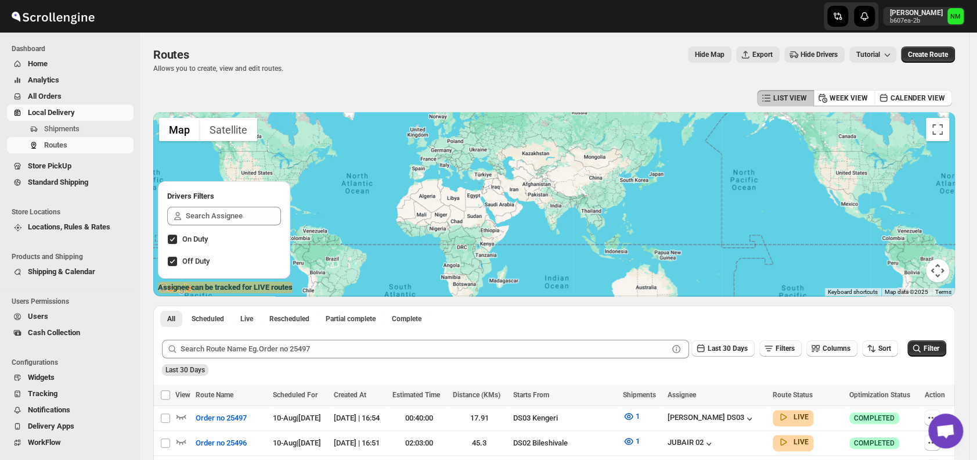
scroll to position [128, 0]
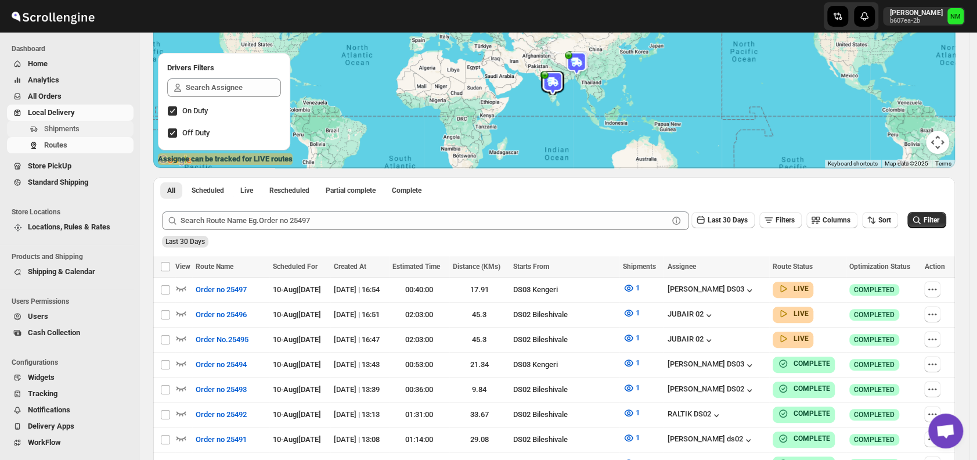
click at [51, 131] on span "Shipments" at bounding box center [61, 128] width 35 height 9
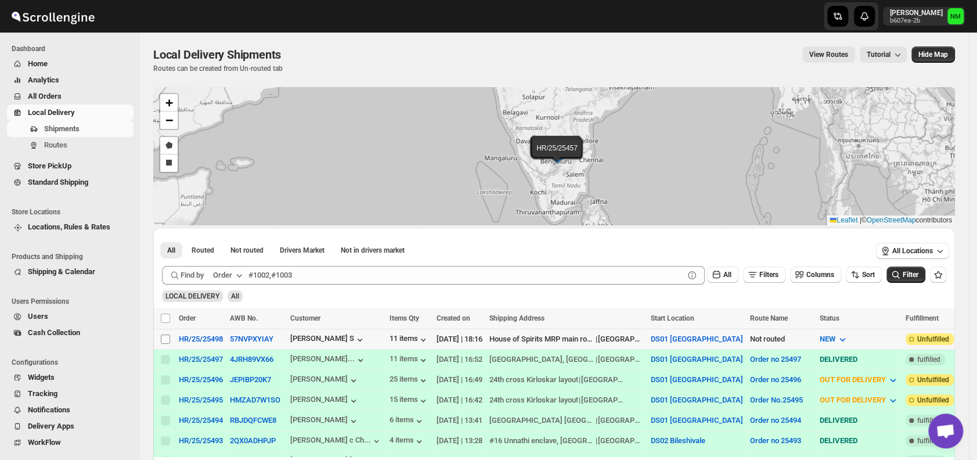
click at [162, 342] on input "Select shipment" at bounding box center [165, 338] width 9 height 9
checkbox input "true"
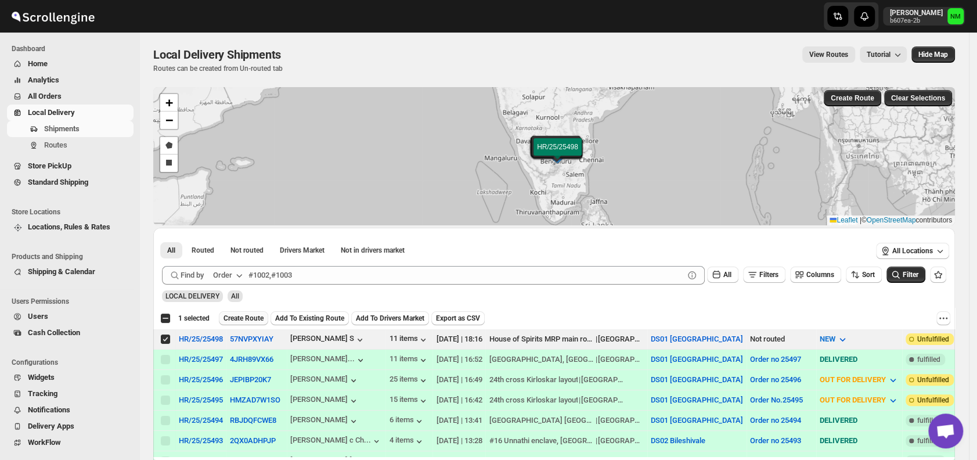
click at [227, 322] on button "Create Route" at bounding box center [243, 318] width 49 height 14
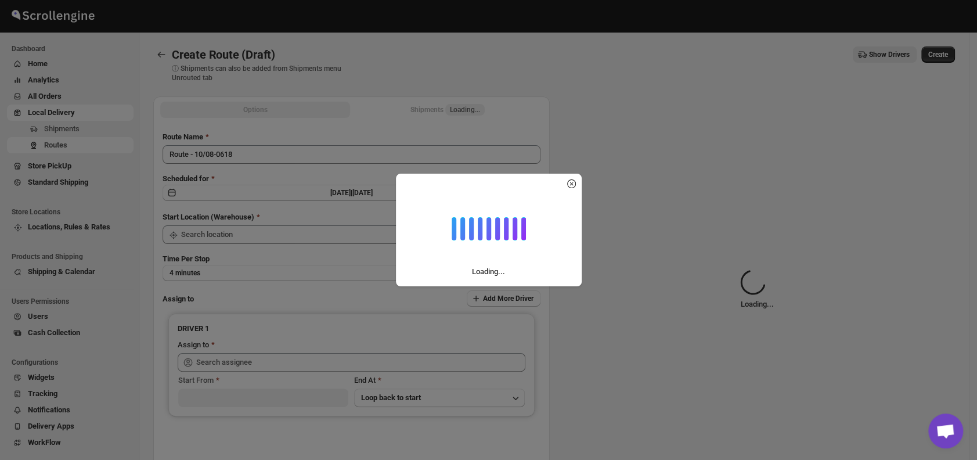
type input "DS01 [GEOGRAPHIC_DATA]"
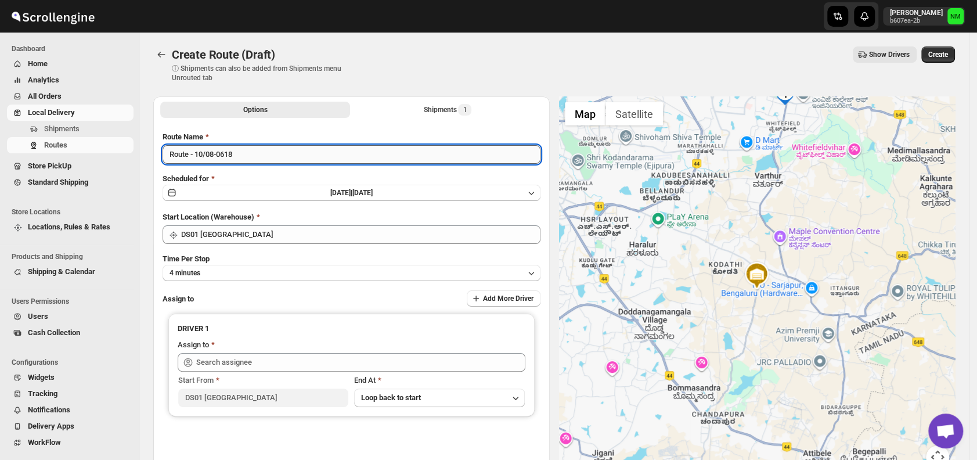
click at [276, 163] on input "Route - 10/08-0618" at bounding box center [352, 154] width 378 height 19
type input "R"
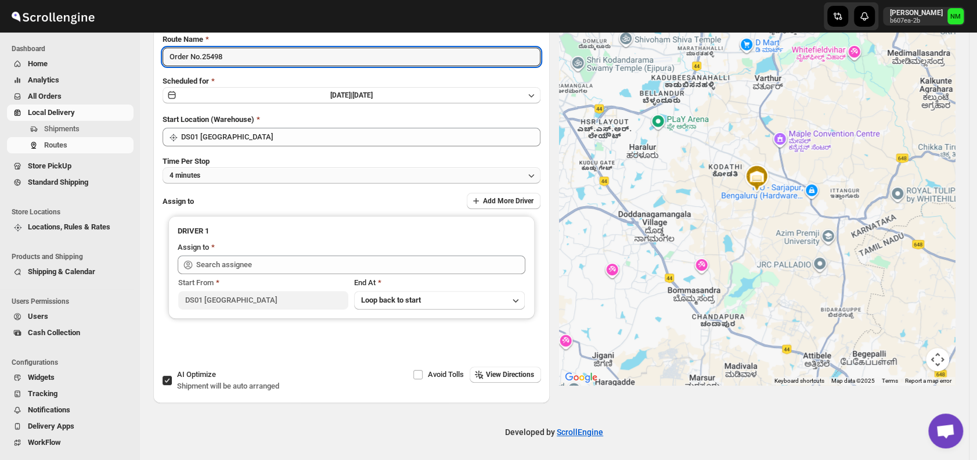
type input "Order No.25498"
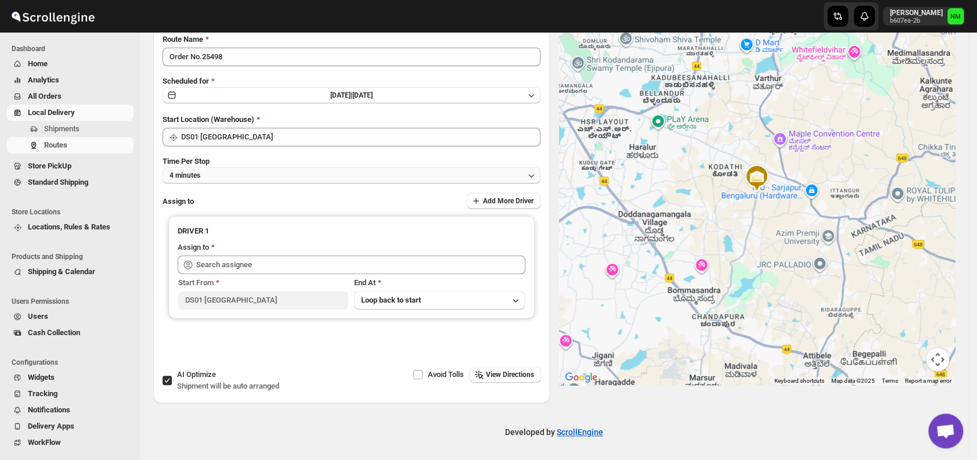
click at [265, 175] on button "4 minutes" at bounding box center [352, 175] width 378 height 16
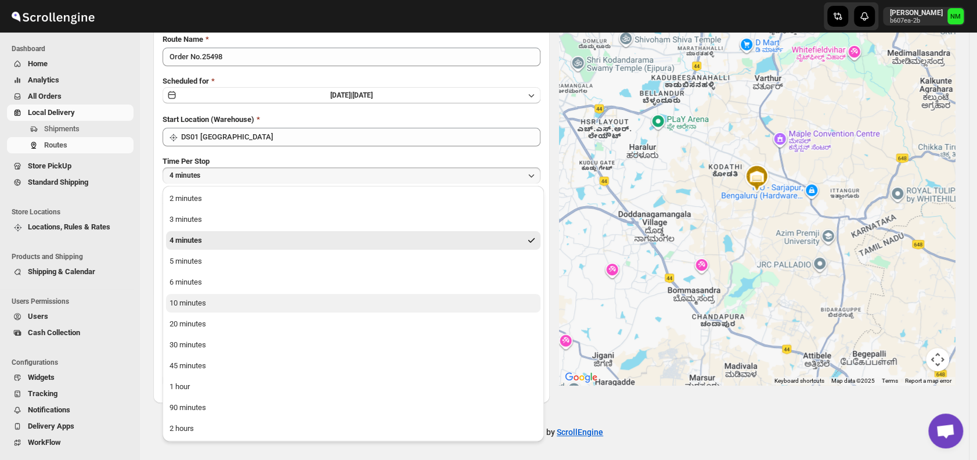
click at [217, 306] on button "10 minutes" at bounding box center [353, 303] width 374 height 19
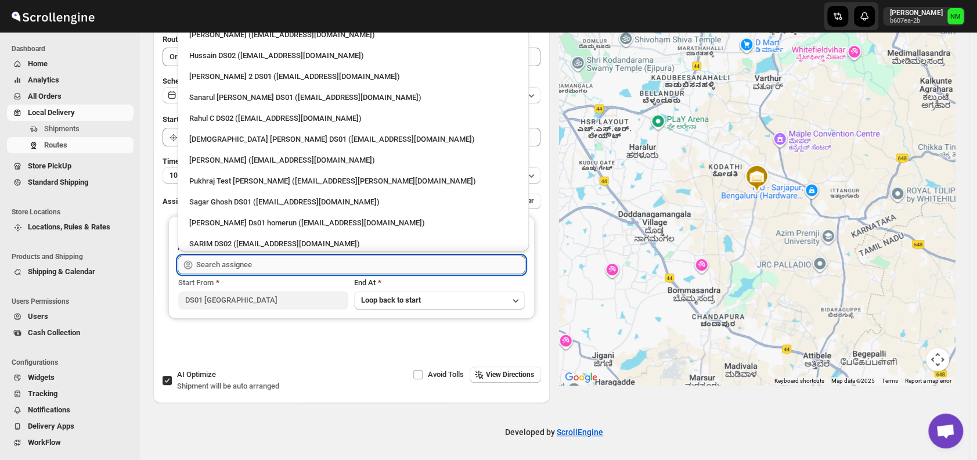
click at [298, 263] on input "text" at bounding box center [360, 264] width 329 height 19
click at [215, 144] on div "[DEMOGRAPHIC_DATA] [PERSON_NAME] DS01 ([EMAIL_ADDRESS][DOMAIN_NAME])" at bounding box center [353, 139] width 328 height 12
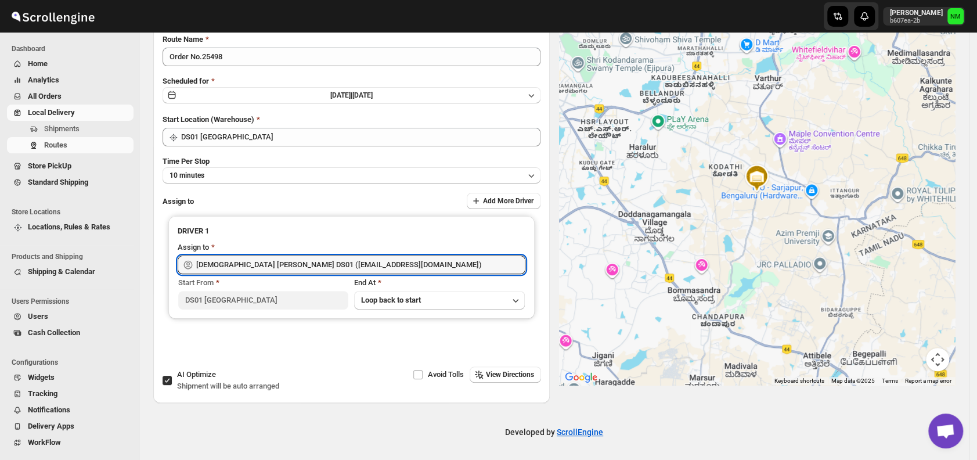
type input "[DEMOGRAPHIC_DATA] [PERSON_NAME] DS01 ([EMAIL_ADDRESS][DOMAIN_NAME])"
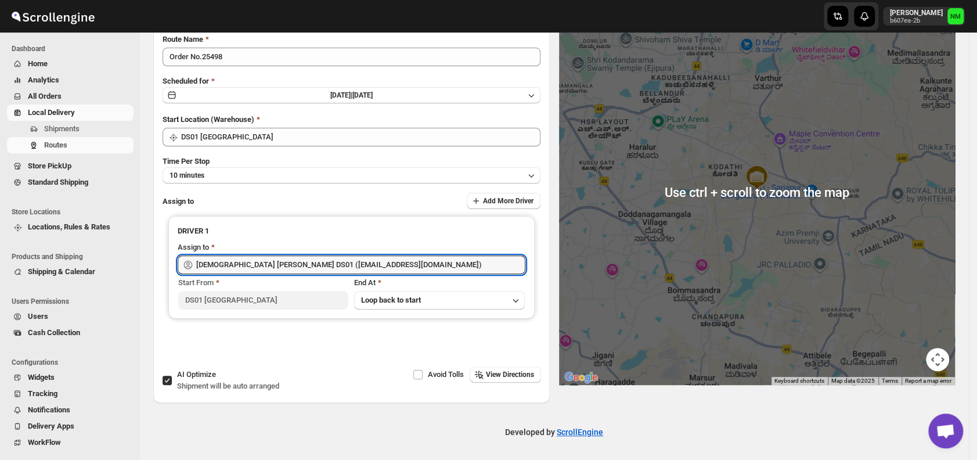
scroll to position [0, 0]
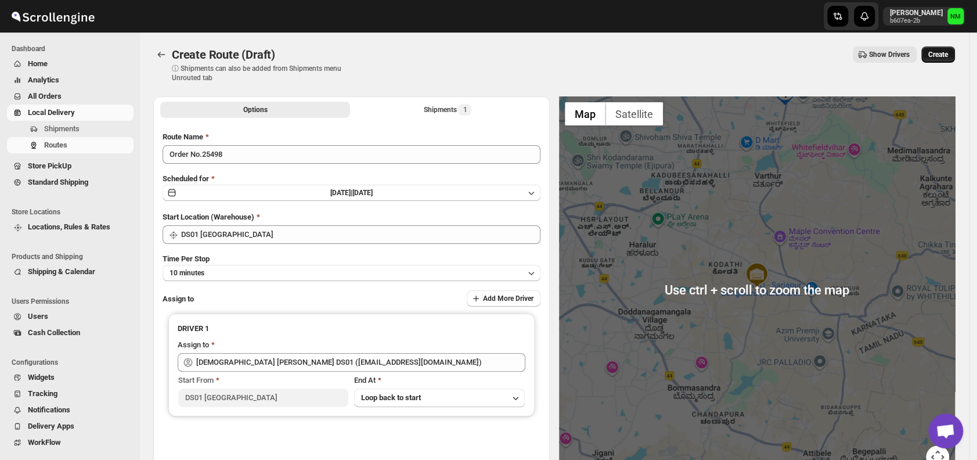
click at [944, 48] on button "Create" at bounding box center [938, 54] width 34 height 16
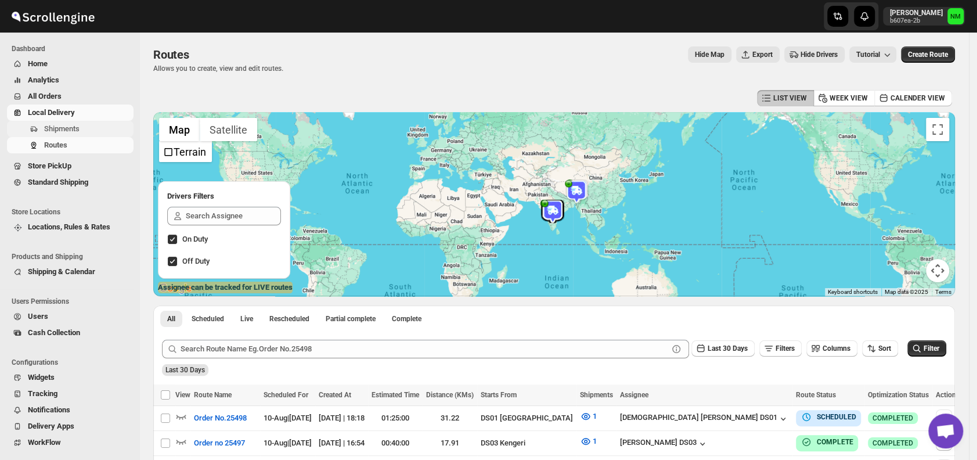
click at [84, 127] on span "Shipments" at bounding box center [87, 129] width 87 height 12
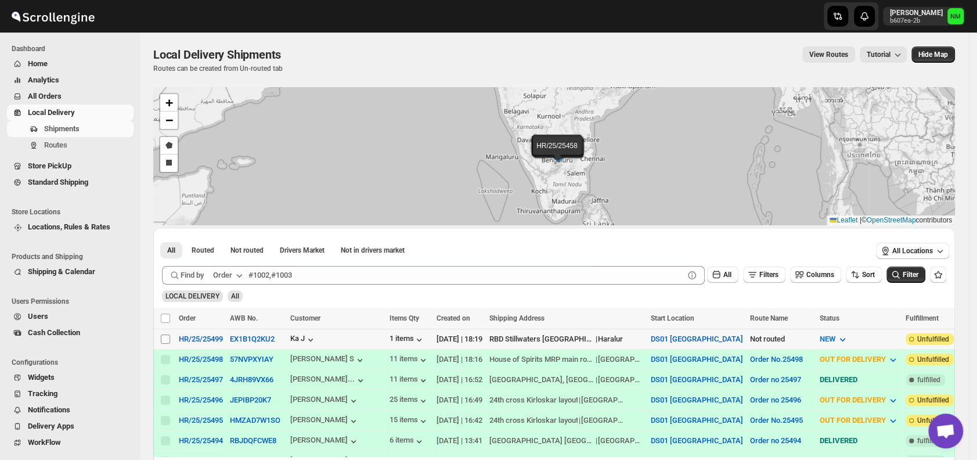
click at [163, 338] on input "Select shipment" at bounding box center [165, 338] width 9 height 9
checkbox input "true"
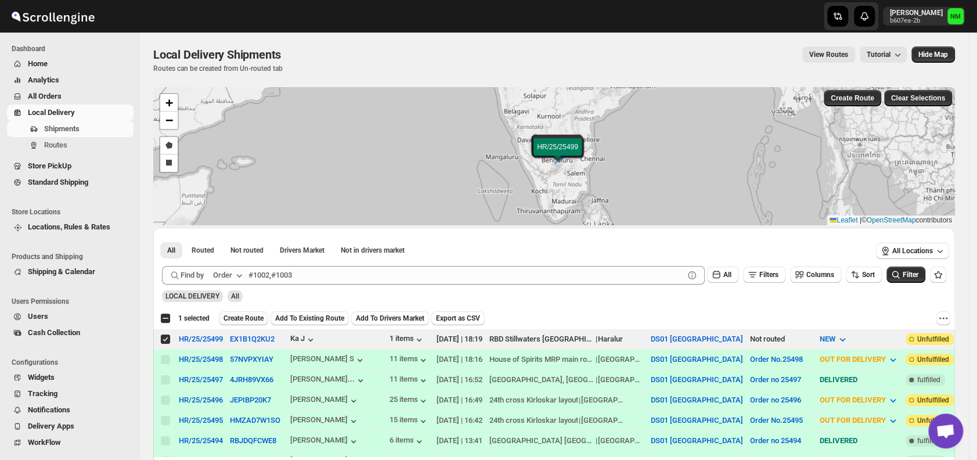
click at [234, 317] on span "Create Route" at bounding box center [243, 317] width 40 height 9
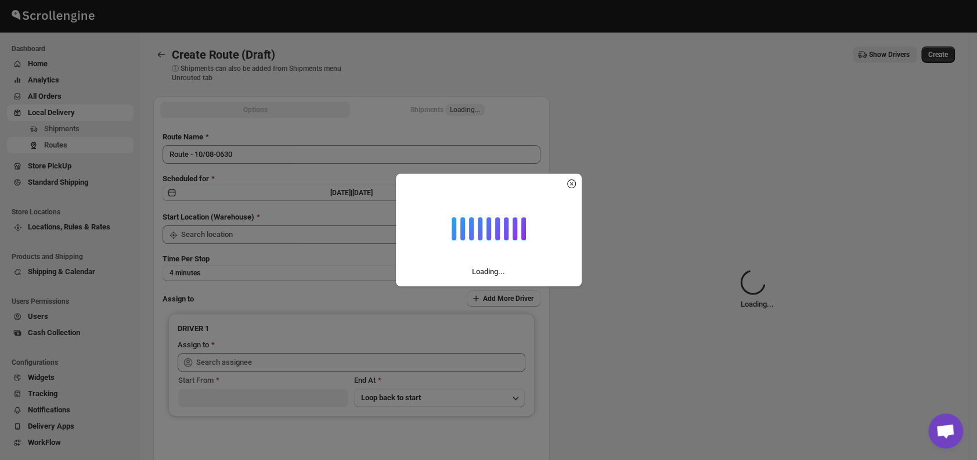
type input "DS01 [GEOGRAPHIC_DATA]"
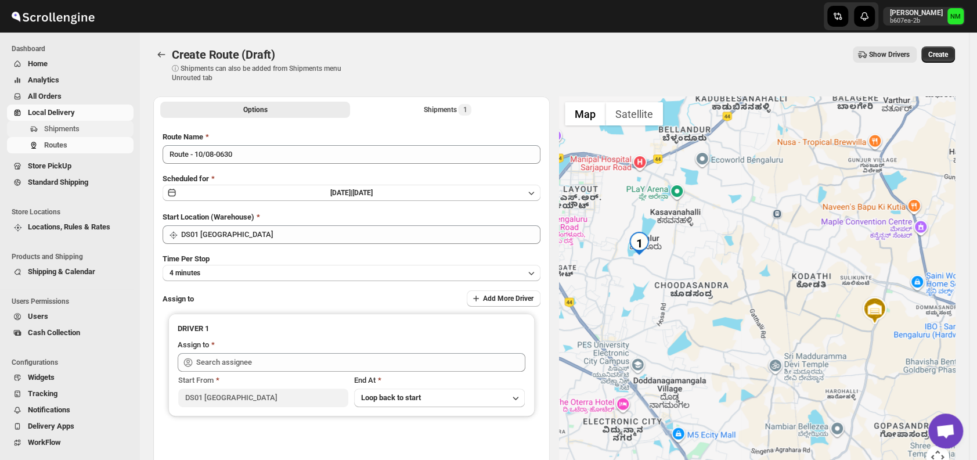
click at [64, 131] on span "Shipments" at bounding box center [61, 128] width 35 height 9
